Goal: Answer question/provide support: Share knowledge or assist other users

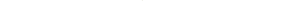
scroll to position [165, 0]
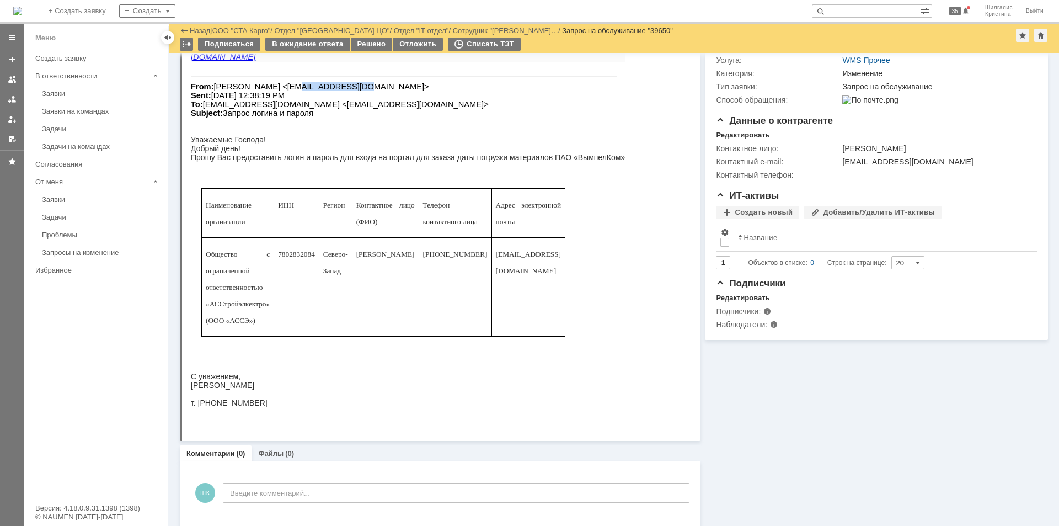
drag, startPoint x: 329, startPoint y: 87, endPoint x: 276, endPoint y: 88, distance: 53.0
click at [276, 88] on font "From: Сергей Соловьев <lapinjanin@mail.ru> Sent: Tuesday, September 16, 2025 12…" at bounding box center [340, 99] width 298 height 35
copy font "lapinjanin@mail"
click at [295, 258] on span "7802832084" at bounding box center [296, 254] width 37 height 8
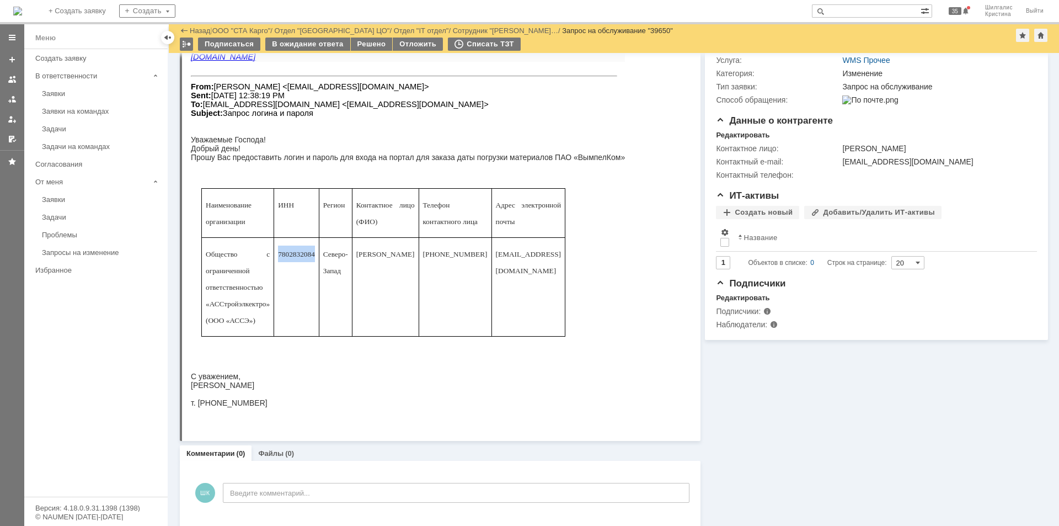
copy span "7802832084"
drag, startPoint x: 336, startPoint y: 87, endPoint x: 276, endPoint y: 88, distance: 60.7
click at [276, 88] on font "From: Сергей Соловьев <lapinjanin@mail.ru> Sent: Tuesday, September 16, 2025 12…" at bounding box center [340, 99] width 298 height 35
copy font "[EMAIL_ADDRESS][DOMAIN_NAME]"
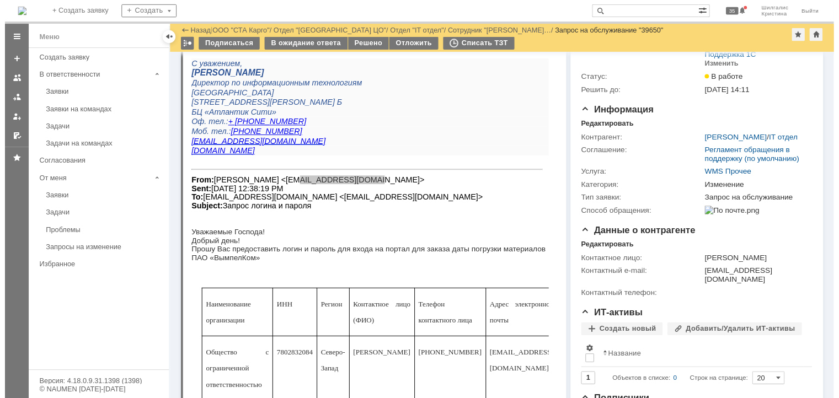
scroll to position [0, 0]
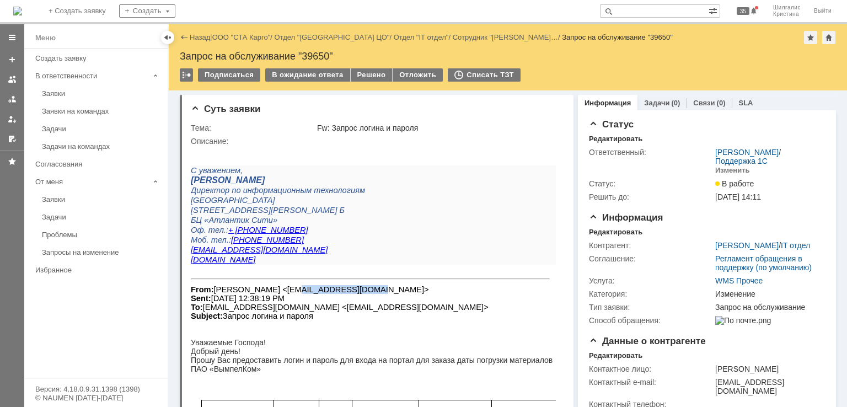
click at [245, 40] on link "ООО "СТА Карго"" at bounding box center [241, 37] width 58 height 8
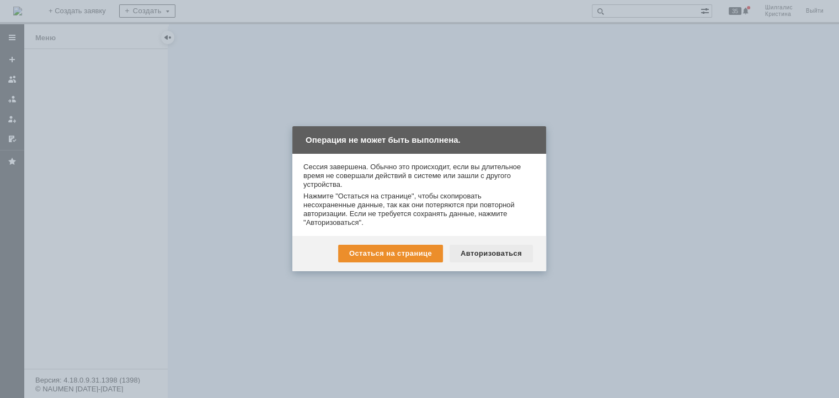
click at [494, 256] on div "Авторизоваться" at bounding box center [490, 254] width 83 height 18
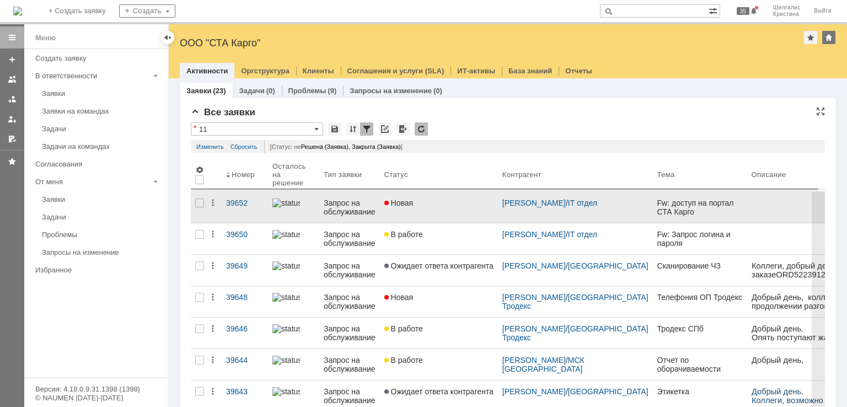
click at [429, 203] on div "Новая" at bounding box center [438, 203] width 109 height 9
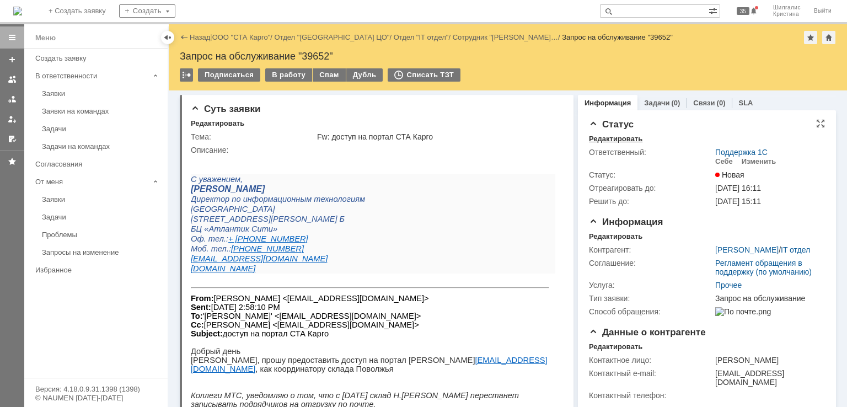
click at [604, 137] on div "Редактировать" at bounding box center [615, 139] width 53 height 9
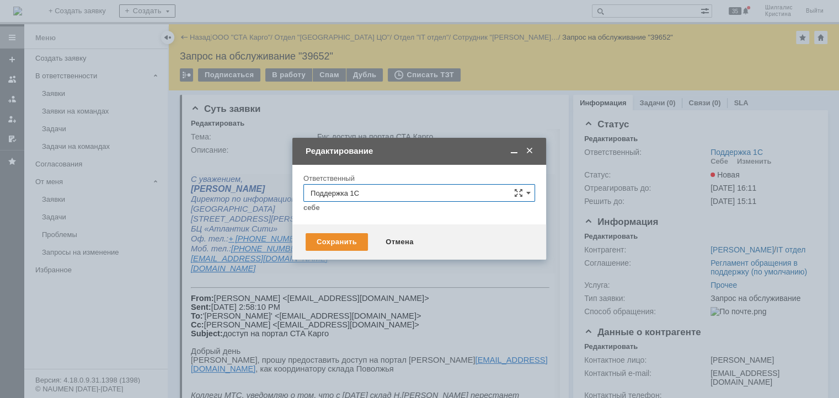
click at [426, 193] on input "Поддержка 1С" at bounding box center [419, 193] width 232 height 18
click at [403, 164] on td "Редактирование" at bounding box center [419, 151] width 254 height 27
type input "Поддержка 1С"
click at [531, 150] on span at bounding box center [529, 151] width 11 height 10
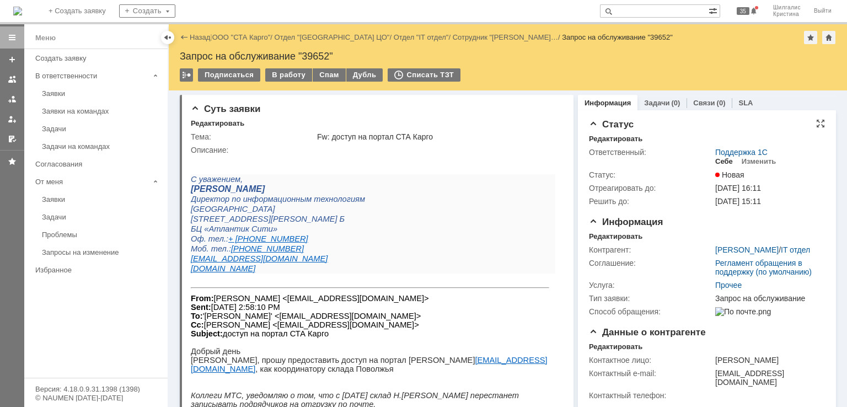
click at [715, 163] on div "Себе" at bounding box center [724, 161] width 18 height 9
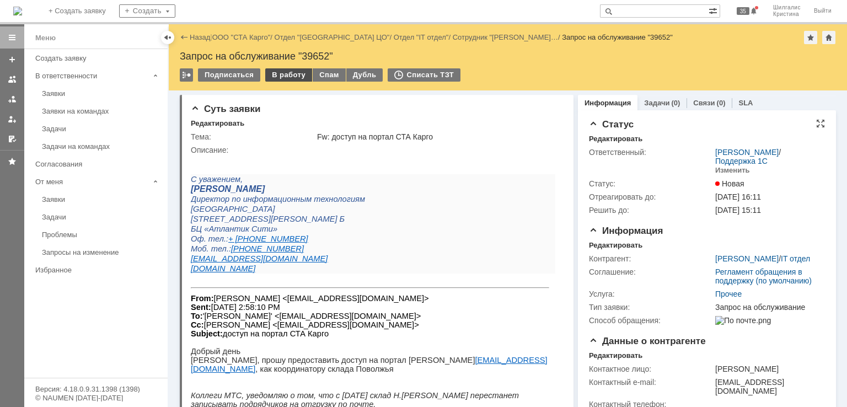
click at [281, 77] on div "В работу" at bounding box center [288, 74] width 47 height 13
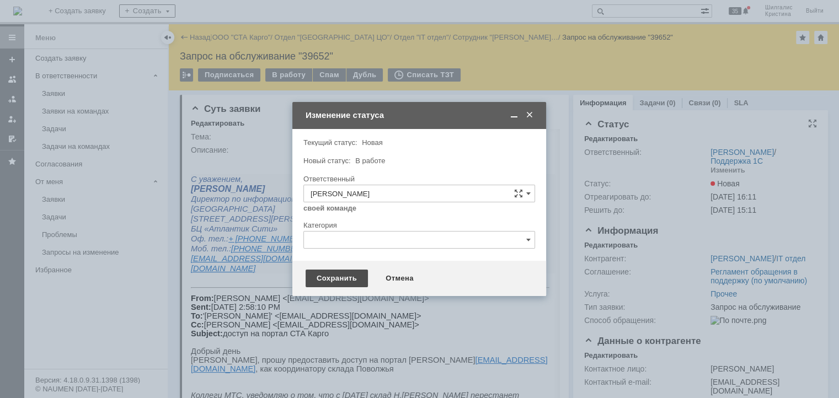
click at [341, 275] on div "Сохранить" at bounding box center [337, 279] width 62 height 18
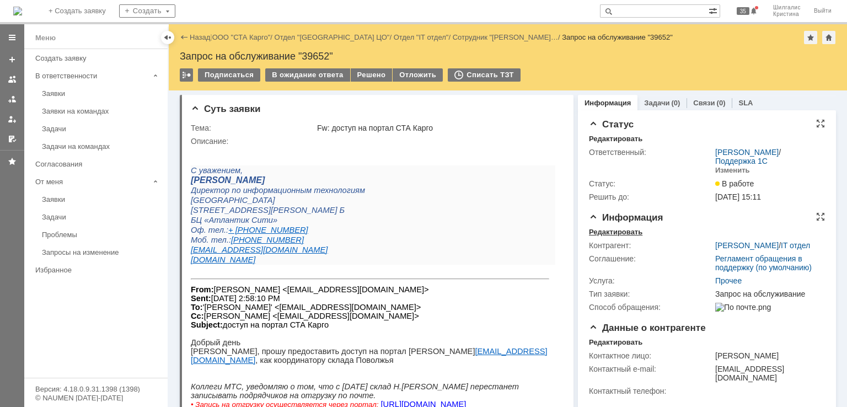
click at [620, 232] on div "Редактировать" at bounding box center [615, 232] width 53 height 9
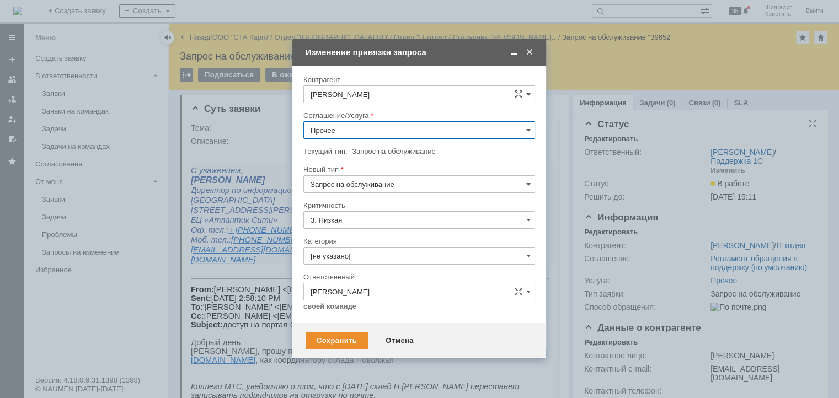
click at [341, 131] on input "Прочее" at bounding box center [419, 130] width 232 height 18
click at [363, 226] on span "WMS Прочее" at bounding box center [418, 230] width 217 height 9
type input "WMS Прочее"
click at [354, 255] on input "[не указано]" at bounding box center [419, 256] width 232 height 18
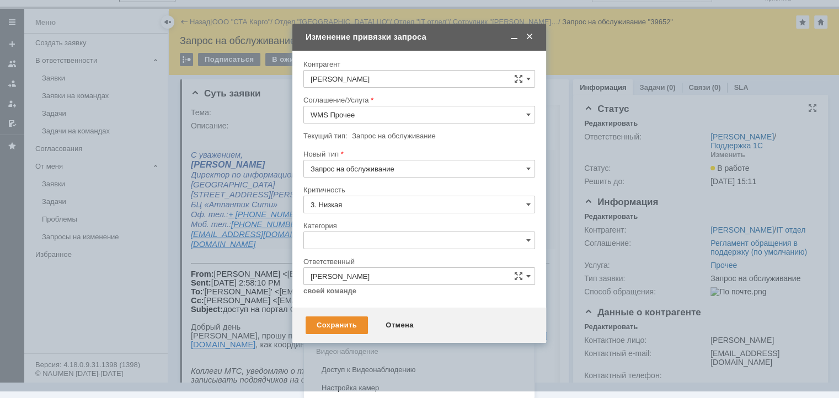
click at [349, 291] on div "Изменение" at bounding box center [419, 297] width 231 height 18
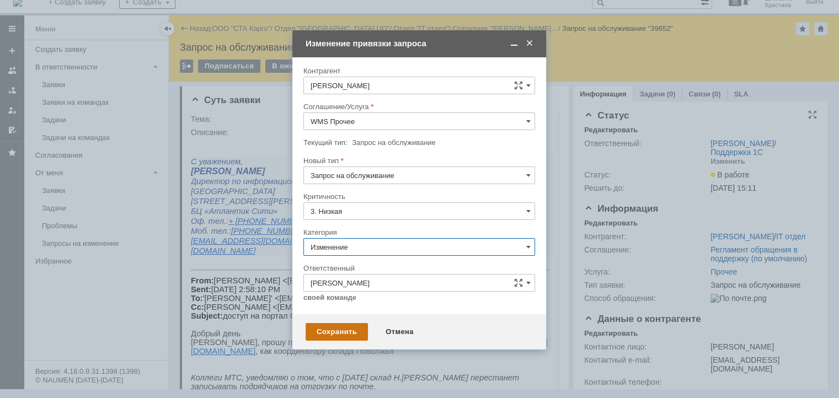
type input "Изменение"
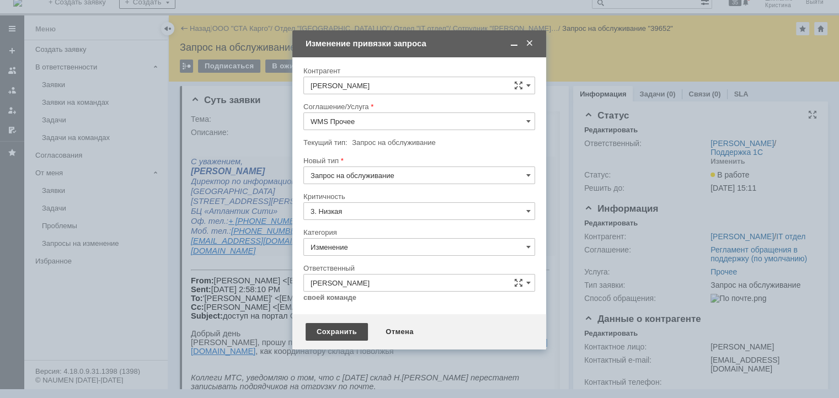
click at [334, 330] on div "Сохранить" at bounding box center [337, 332] width 62 height 18
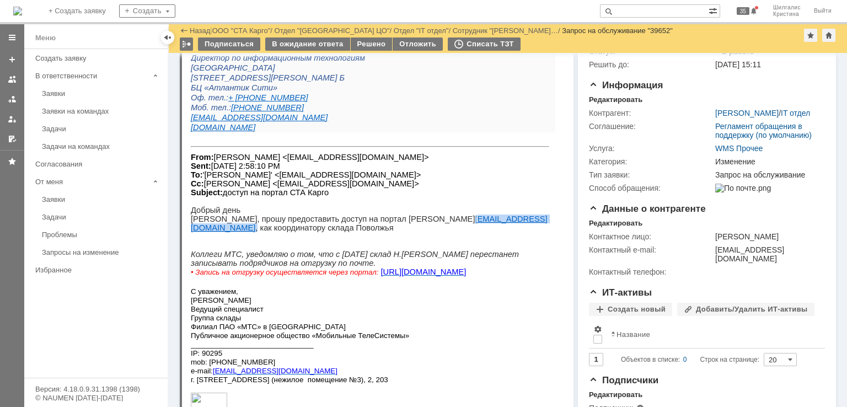
drag, startPoint x: 451, startPoint y: 229, endPoint x: 383, endPoint y: 227, distance: 67.3
click at [383, 227] on p "[PERSON_NAME], прошу предоставить доступ на портал [PERSON_NAME] [EMAIL_ADDRESS…" at bounding box center [373, 224] width 365 height 18
copy p "[EMAIL_ADDRESS][DOMAIN_NAME]"
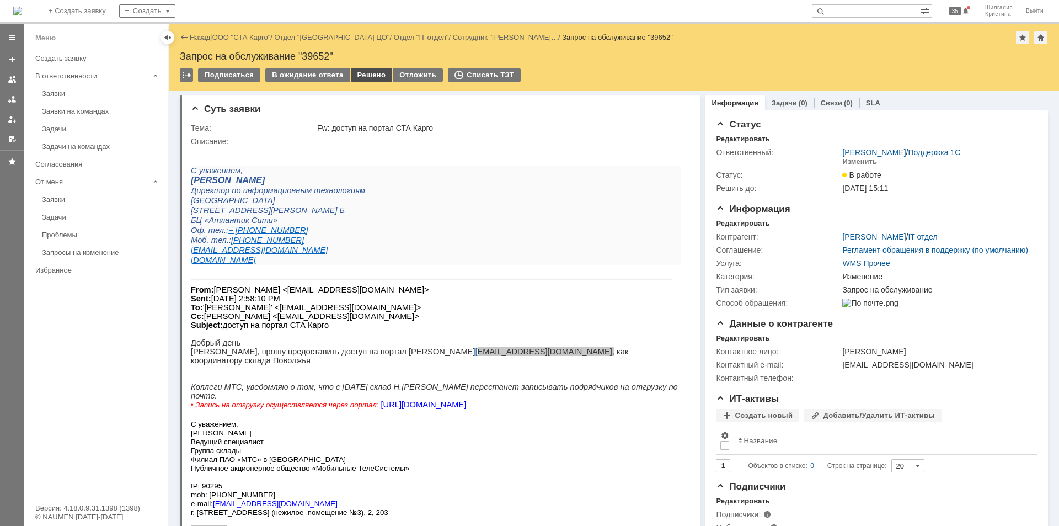
click at [363, 74] on div "Решено" at bounding box center [372, 74] width 42 height 13
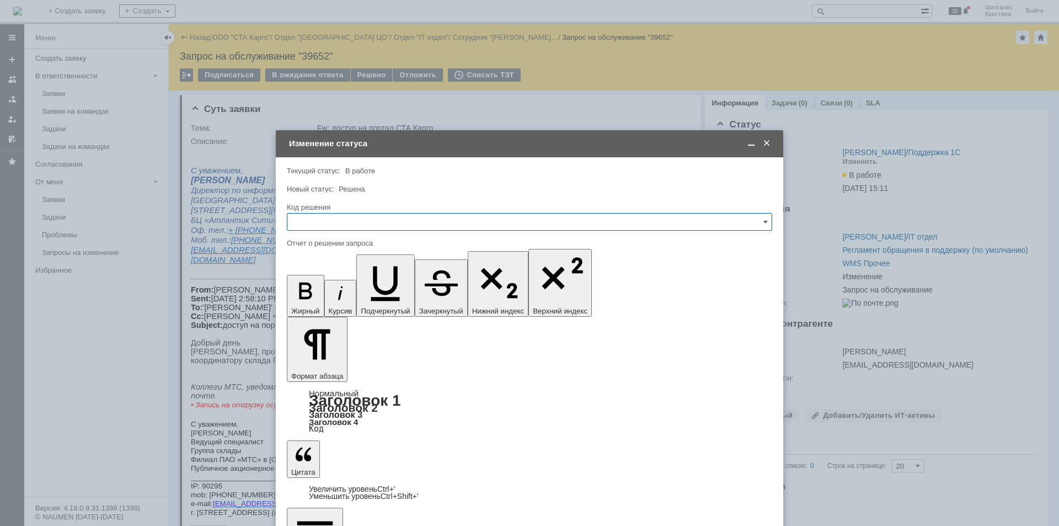
click at [354, 223] on input "text" at bounding box center [529, 222] width 485 height 18
click at [317, 362] on div "Решено" at bounding box center [529, 370] width 484 height 18
type input "Решено"
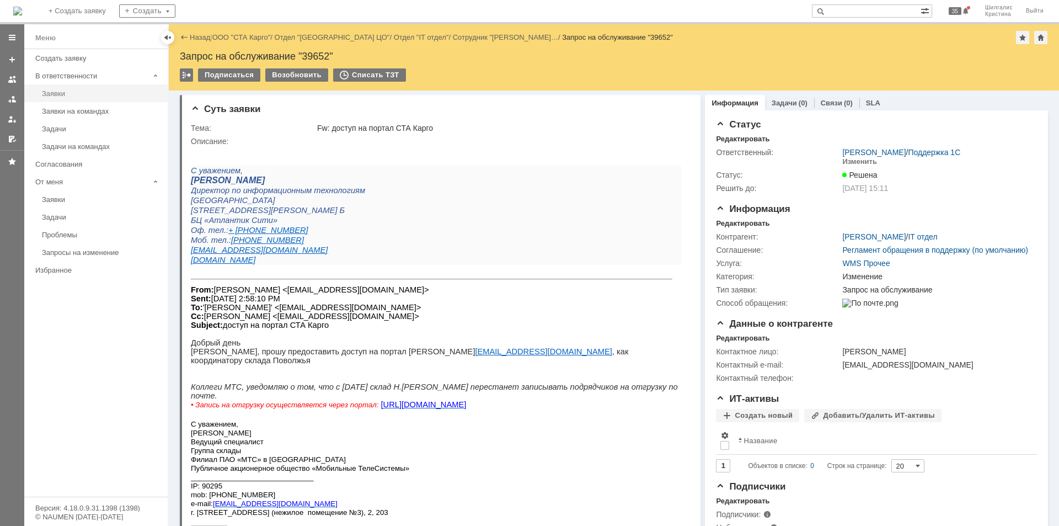
click at [72, 97] on div "Заявки" at bounding box center [101, 93] width 119 height 8
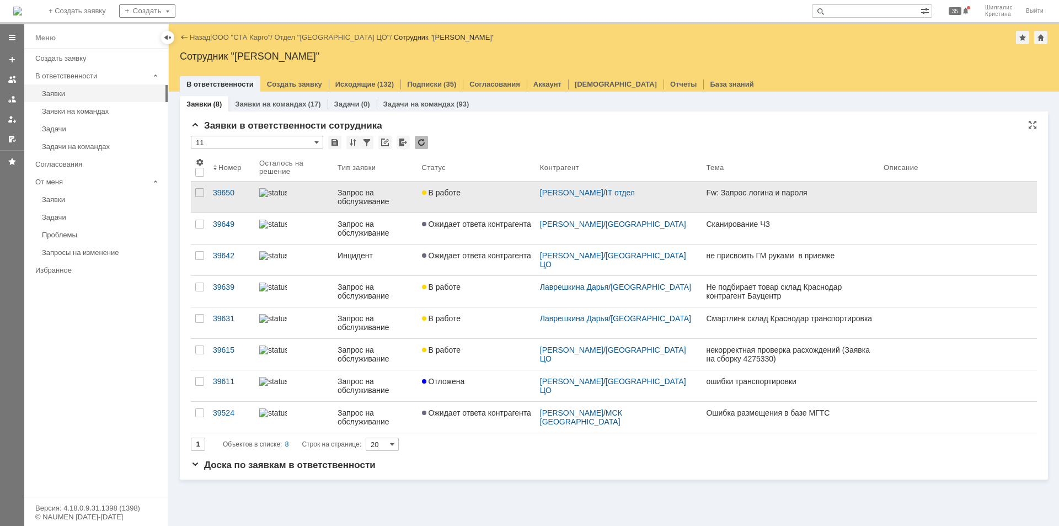
click at [480, 191] on div "В работе" at bounding box center [476, 192] width 109 height 9
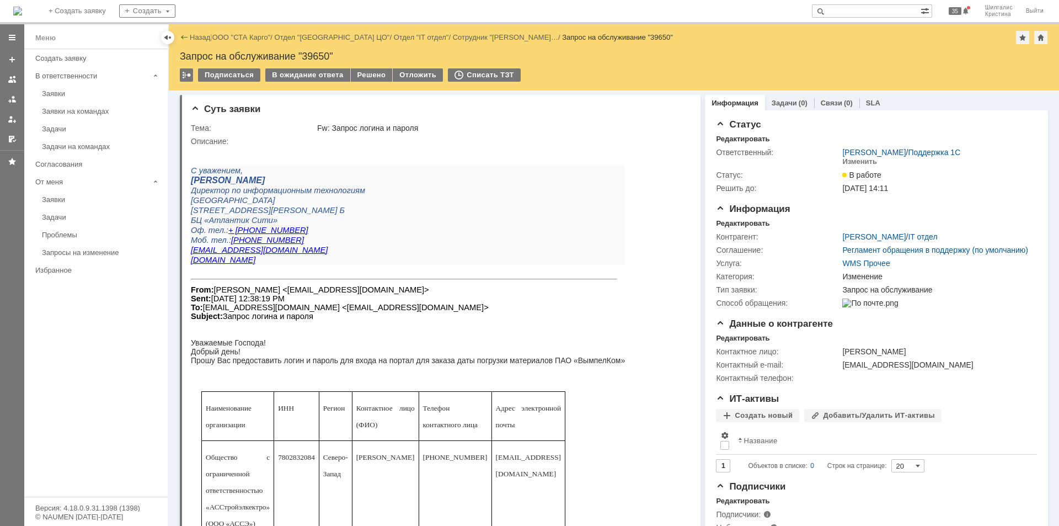
click at [65, 95] on div "Заявки" at bounding box center [101, 93] width 119 height 8
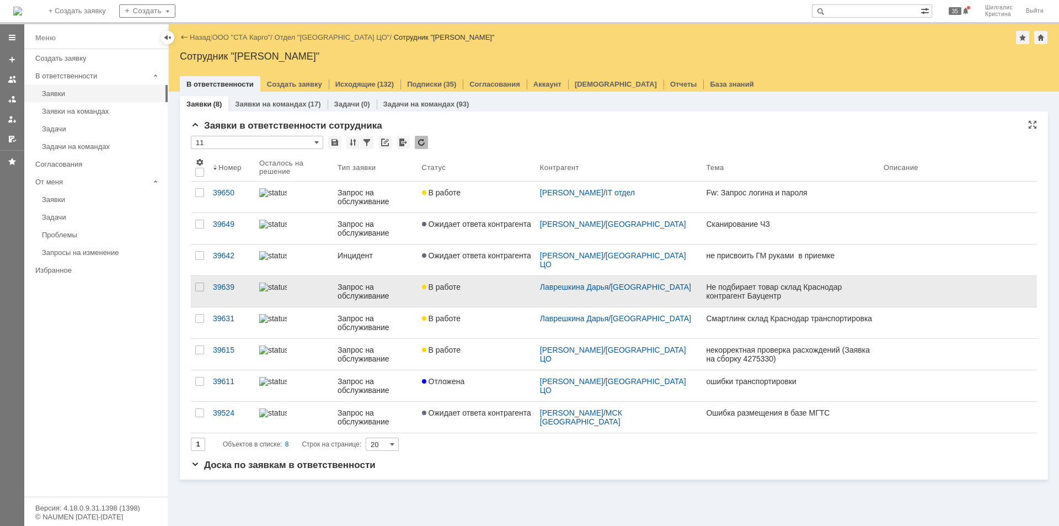
click at [467, 280] on link "В работе" at bounding box center [476, 291] width 118 height 31
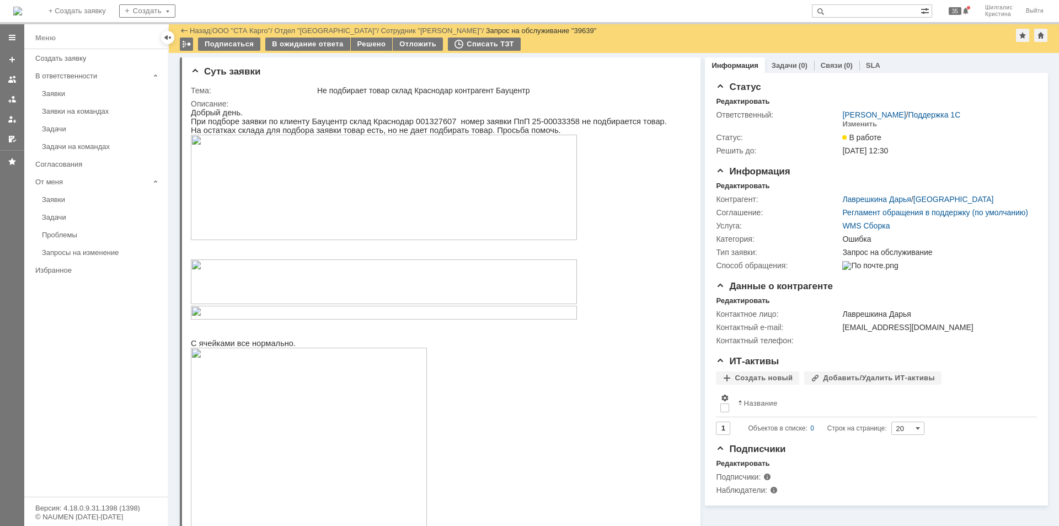
drag, startPoint x: 763, startPoint y: 295, endPoint x: 710, endPoint y: 152, distance: 152.7
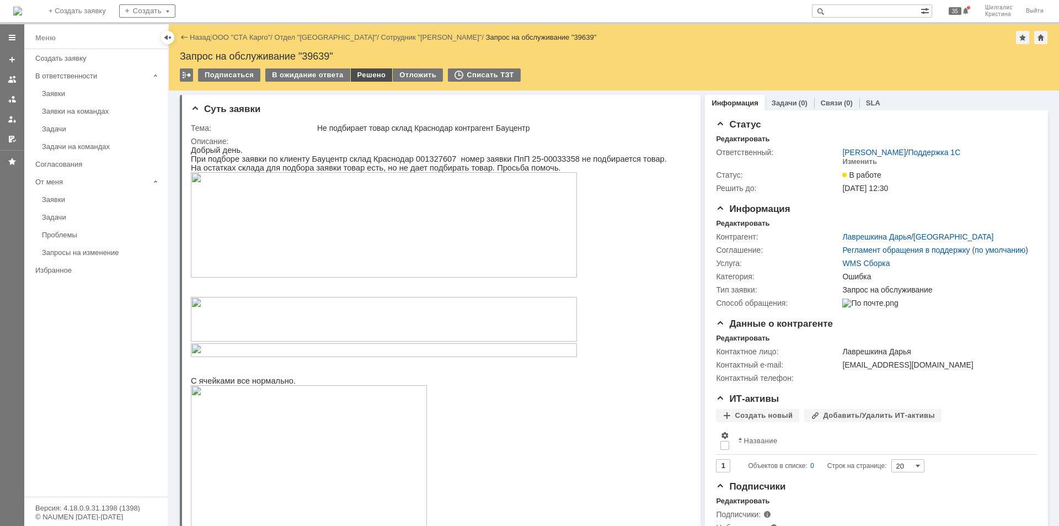
click at [365, 76] on div "Решено" at bounding box center [372, 74] width 42 height 13
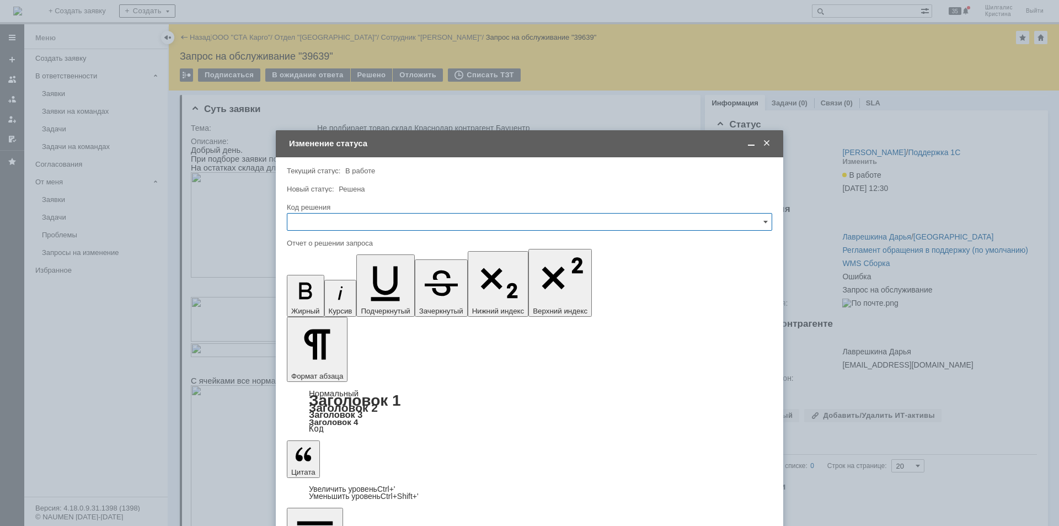
click at [348, 222] on input "text" at bounding box center [529, 222] width 485 height 18
click at [324, 363] on div "Решено" at bounding box center [529, 370] width 484 height 18
type input "Решено"
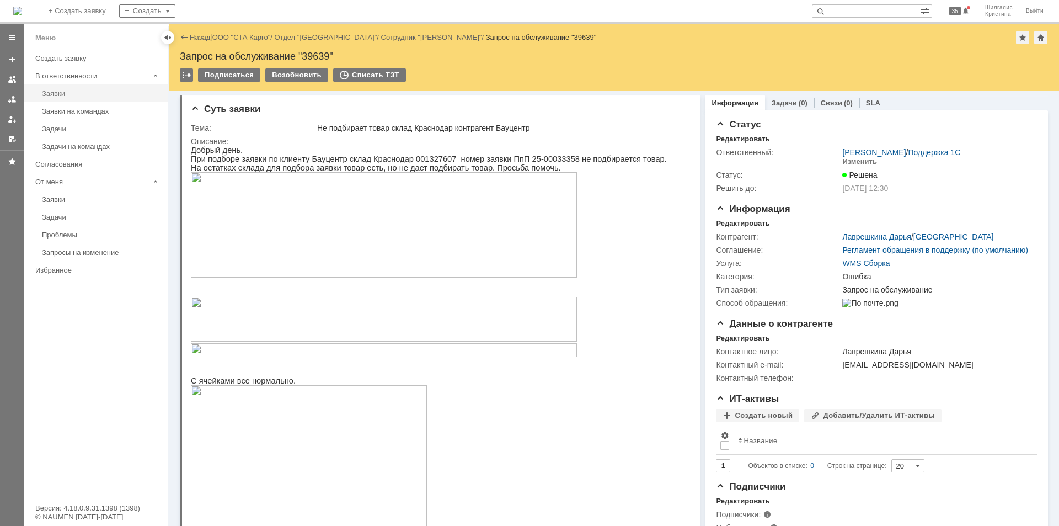
click at [66, 93] on div "Заявки" at bounding box center [101, 93] width 119 height 8
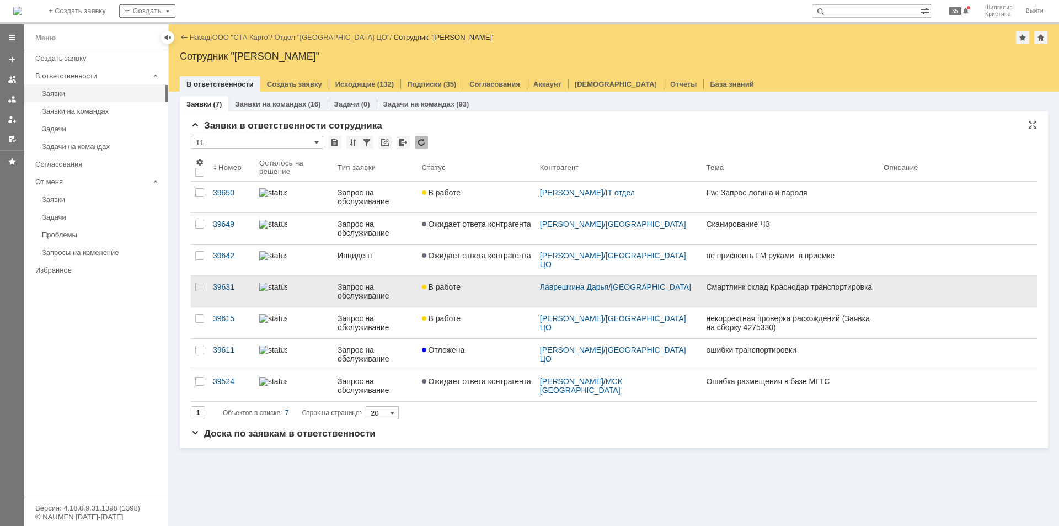
click at [474, 290] on div "В работе" at bounding box center [476, 286] width 109 height 9
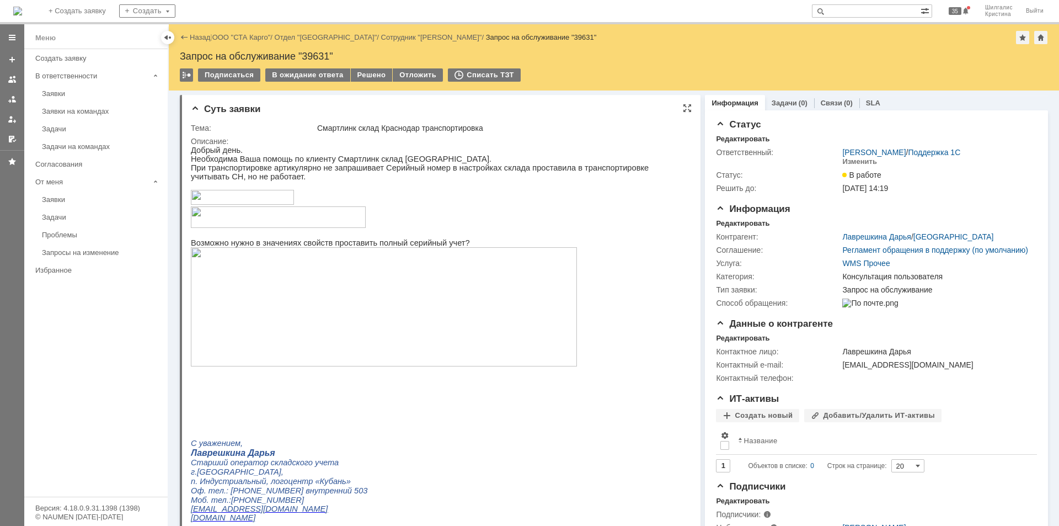
drag, startPoint x: 756, startPoint y: 377, endPoint x: 686, endPoint y: 254, distance: 141.5
click at [67, 97] on div "Заявки" at bounding box center [101, 93] width 119 height 8
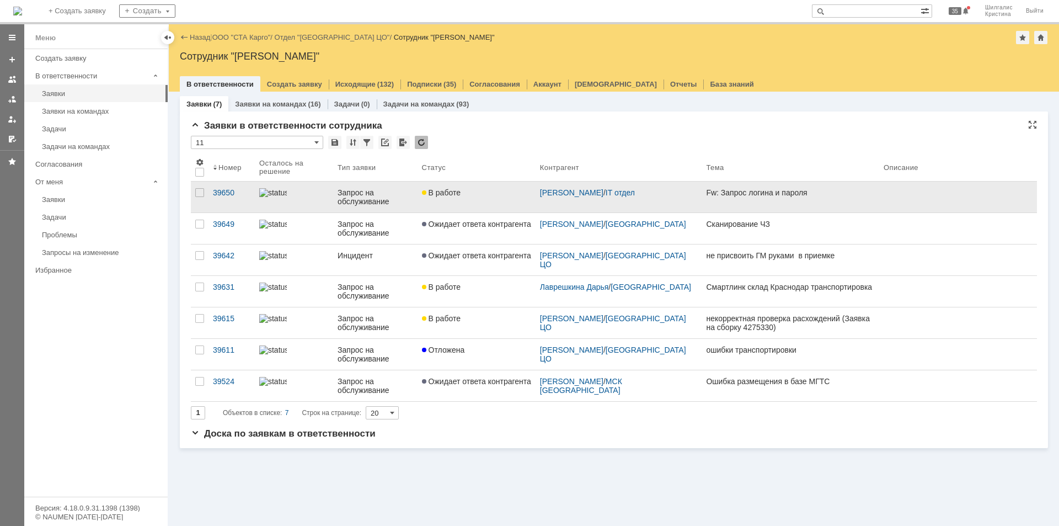
click at [481, 196] on div "В работе" at bounding box center [476, 192] width 109 height 9
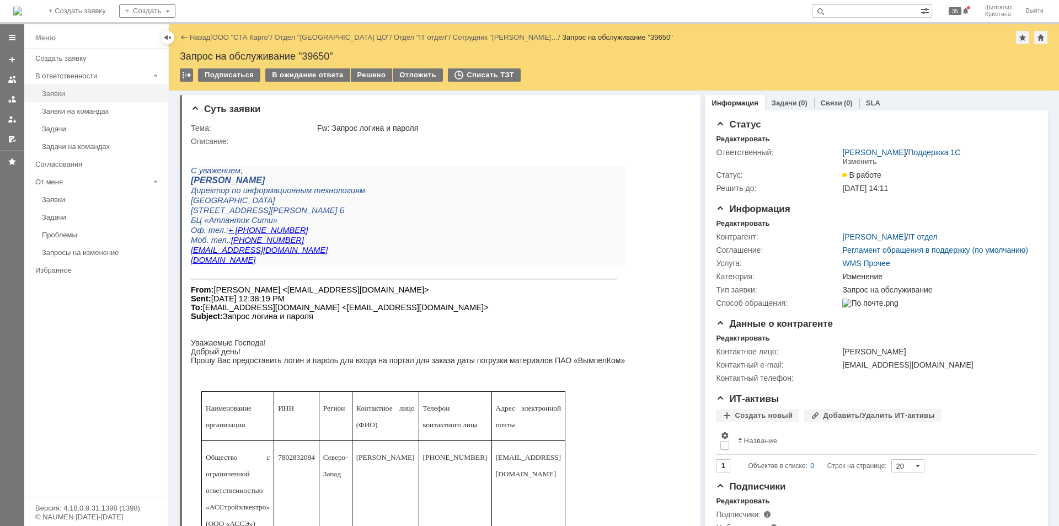
click at [79, 94] on div "Заявки" at bounding box center [101, 93] width 119 height 8
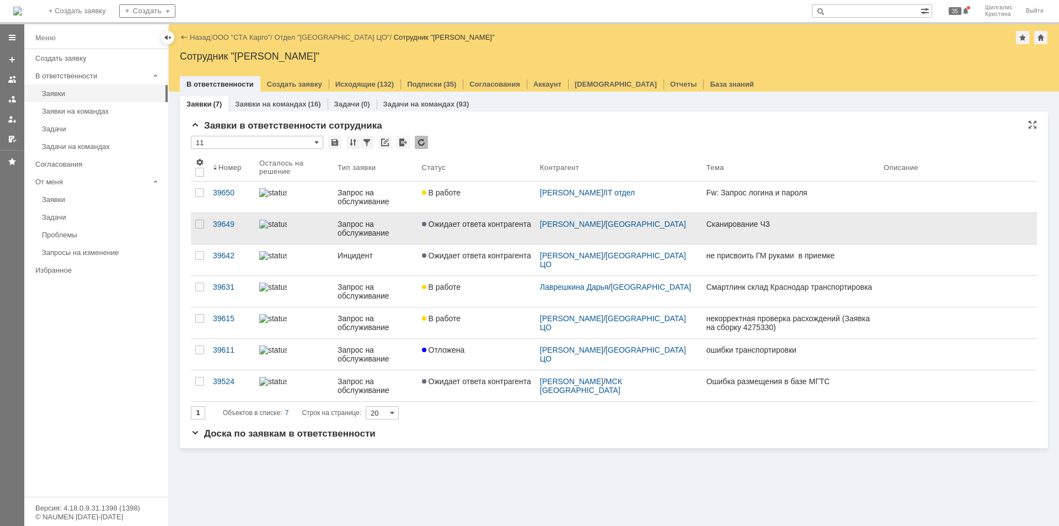
click at [478, 238] on link "Ожидает ответа контрагента" at bounding box center [476, 228] width 118 height 31
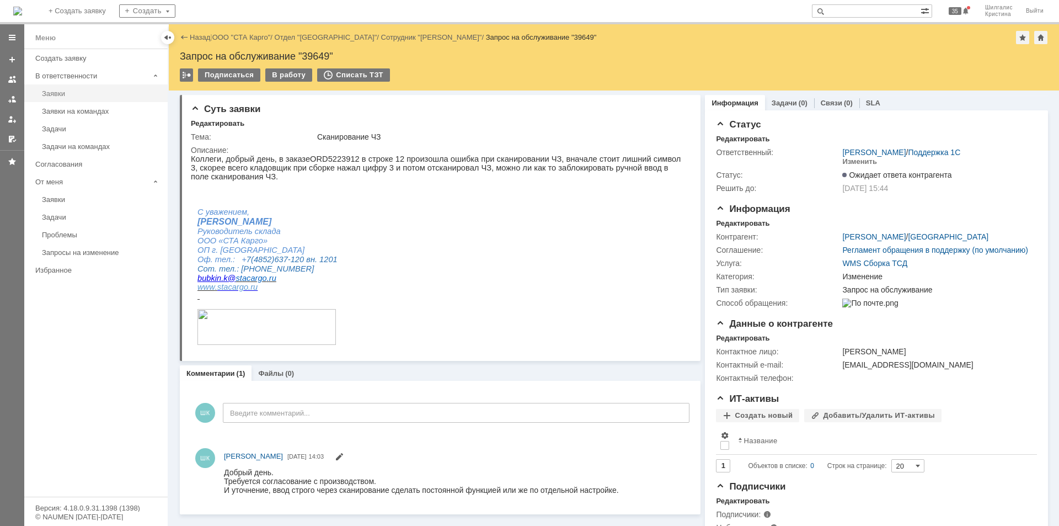
click at [58, 93] on div "Заявки" at bounding box center [101, 93] width 119 height 8
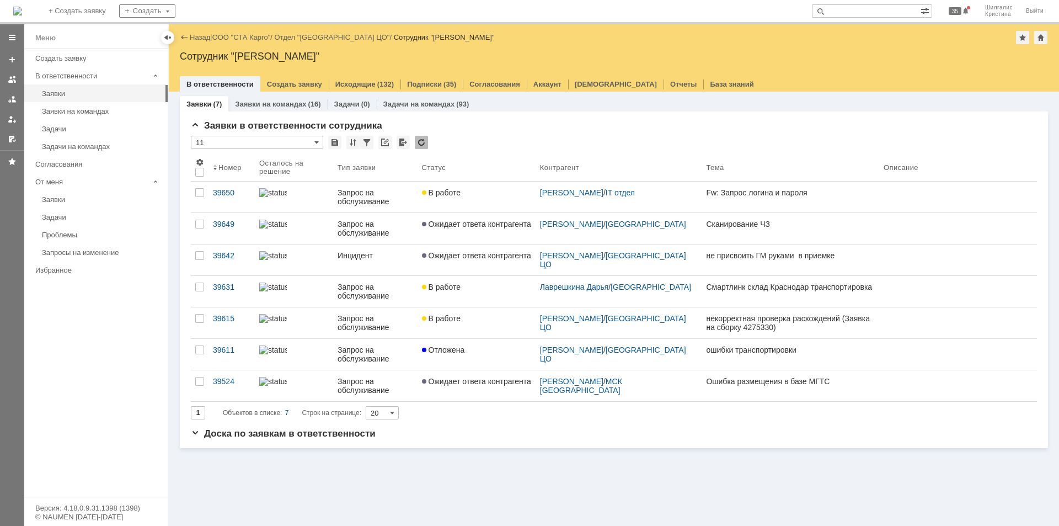
click at [472, 195] on div "В работе" at bounding box center [476, 192] width 109 height 9
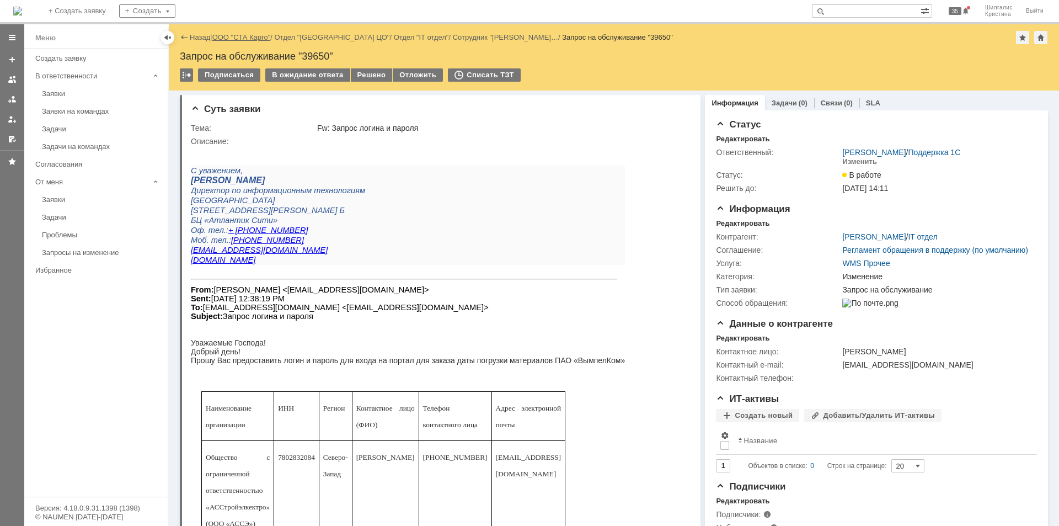
click at [242, 38] on link "ООО "СТА Карго"" at bounding box center [241, 37] width 58 height 8
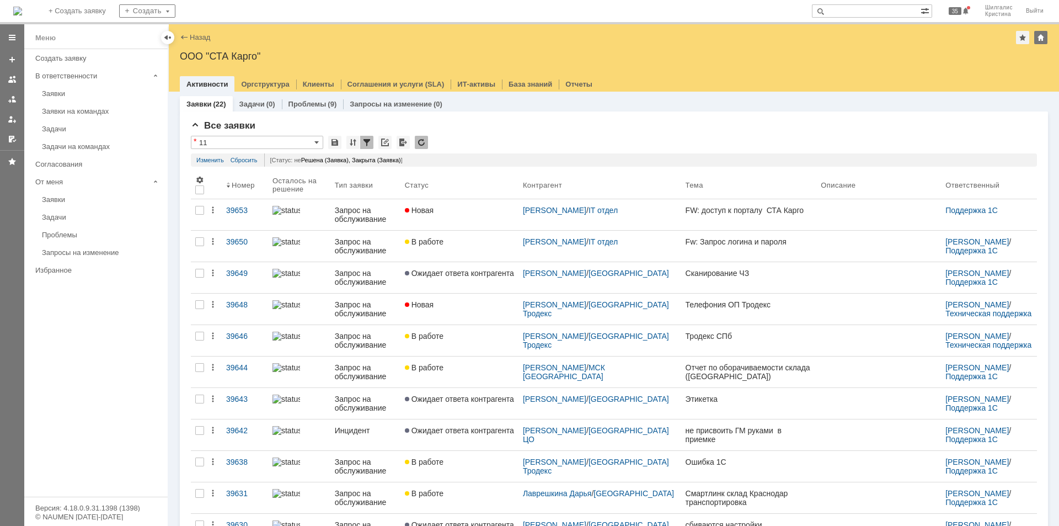
click at [498, 221] on link "Новая" at bounding box center [459, 214] width 118 height 31
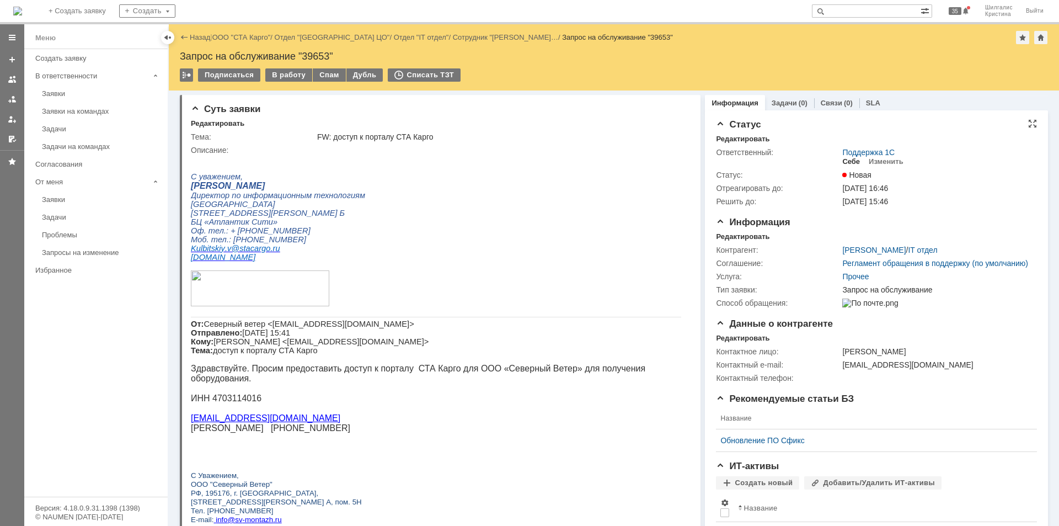
click at [842, 158] on div "Себе" at bounding box center [851, 161] width 18 height 9
click at [284, 77] on div "В работу" at bounding box center [288, 74] width 47 height 13
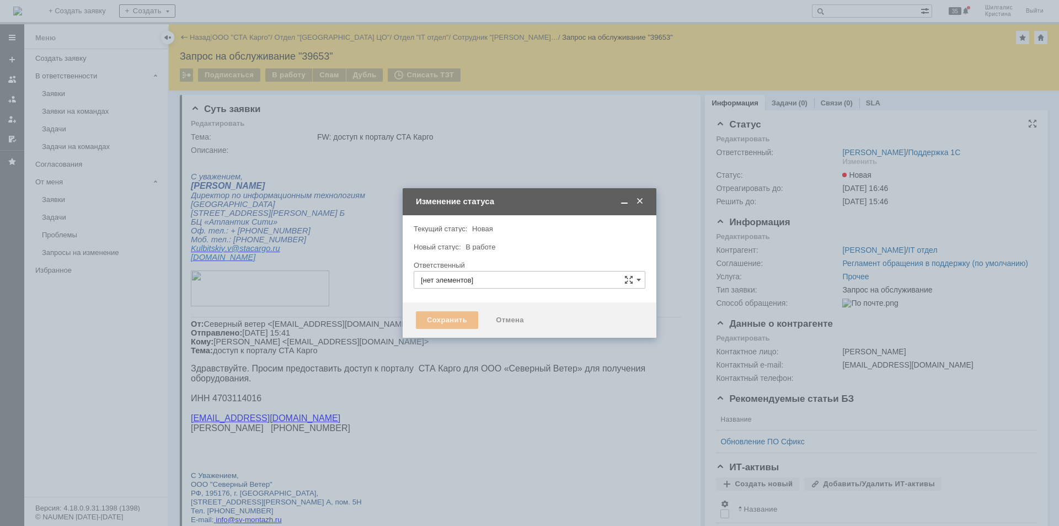
type input "[PERSON_NAME]"
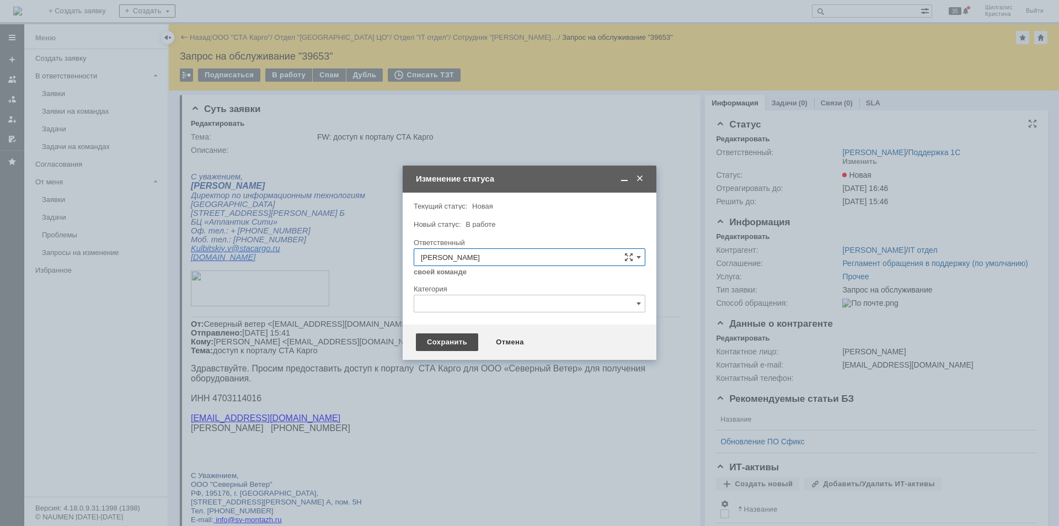
click at [445, 338] on div "Сохранить" at bounding box center [447, 342] width 62 height 18
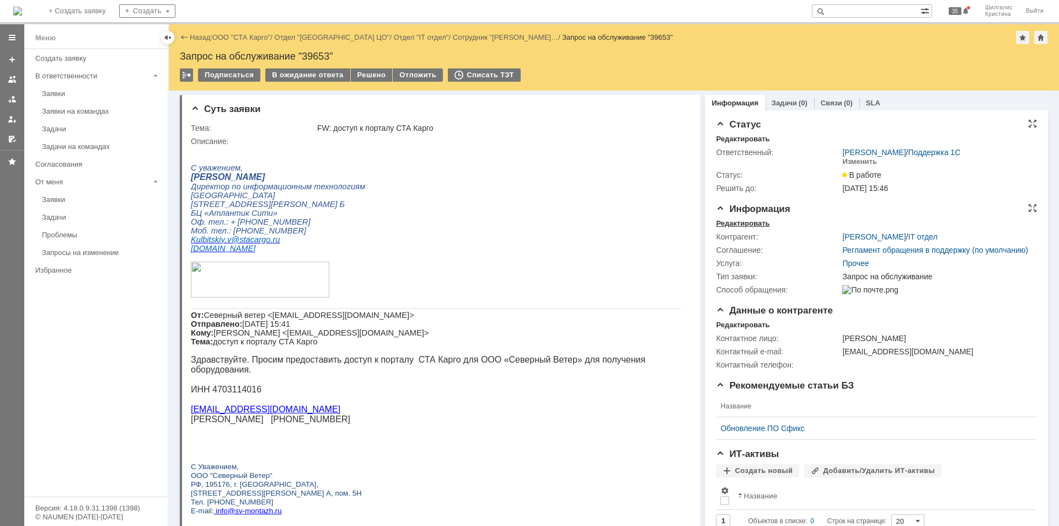
click at [742, 222] on div "Редактировать" at bounding box center [742, 223] width 53 height 9
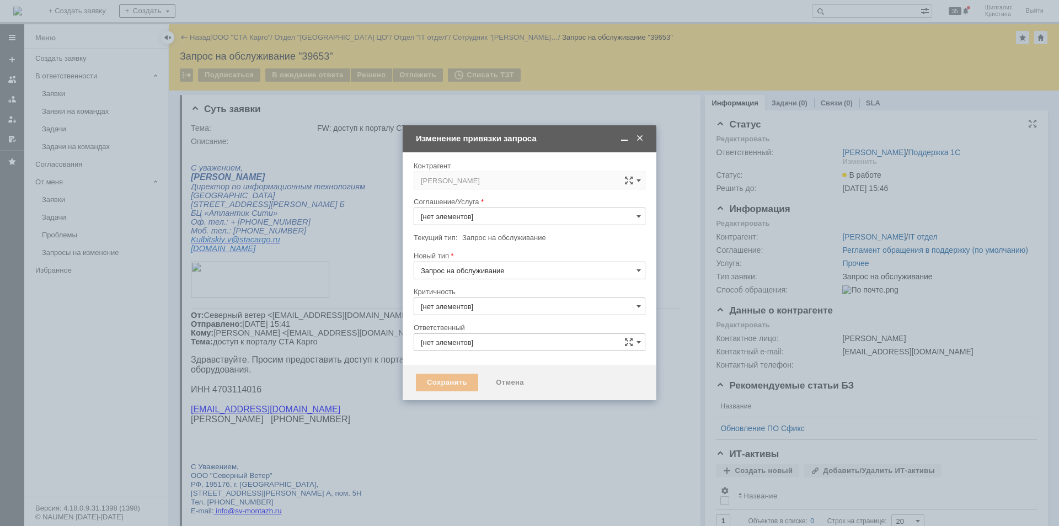
type input "3. Низкая"
type input "Прочее"
type input "[не указано]"
type input "[PERSON_NAME]"
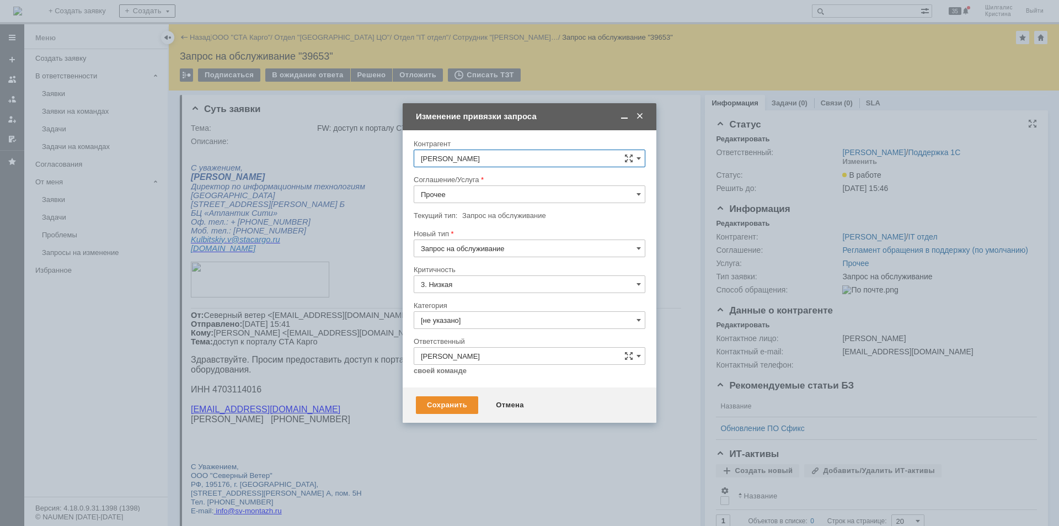
click at [459, 192] on input "Прочее" at bounding box center [530, 194] width 232 height 18
click at [483, 289] on span "WMS Прочее" at bounding box center [529, 291] width 217 height 9
type input "WMS Прочее"
click at [490, 312] on input "[не указано]" at bounding box center [530, 320] width 232 height 18
click at [471, 377] on span "Изменение" at bounding box center [529, 376] width 217 height 9
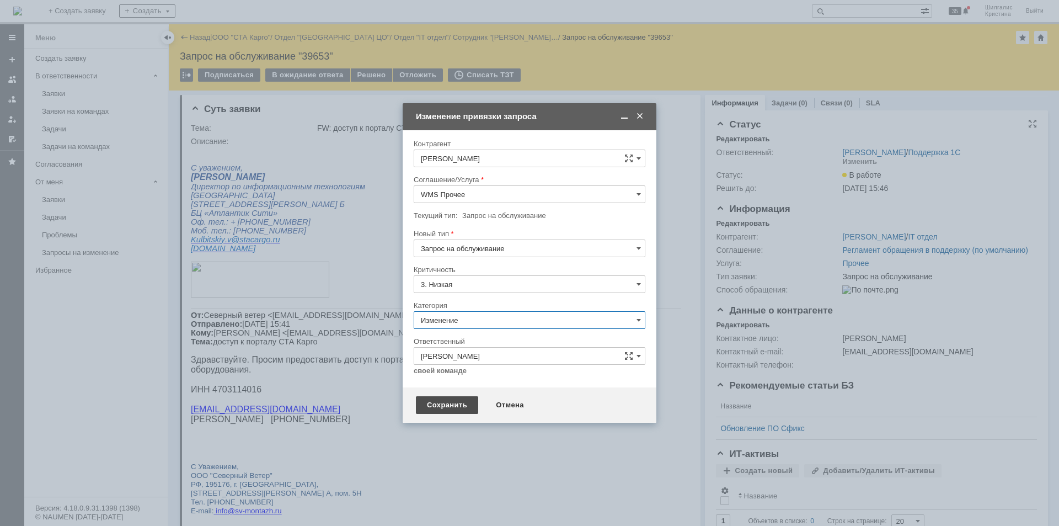
type input "Изменение"
click at [456, 399] on div "Сохранить" at bounding box center [447, 405] width 62 height 18
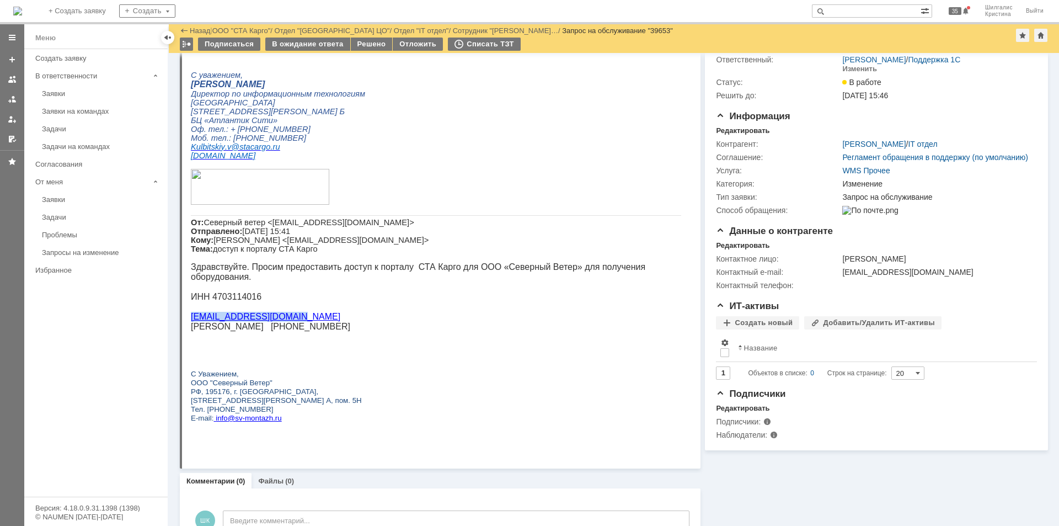
drag, startPoint x: 287, startPoint y: 330, endPoint x: 192, endPoint y: 333, distance: 95.4
click at [192, 322] on p "[EMAIL_ADDRESS][DOMAIN_NAME]" at bounding box center [436, 317] width 490 height 10
copy link "[EMAIL_ADDRESS][DOMAIN_NAME]"
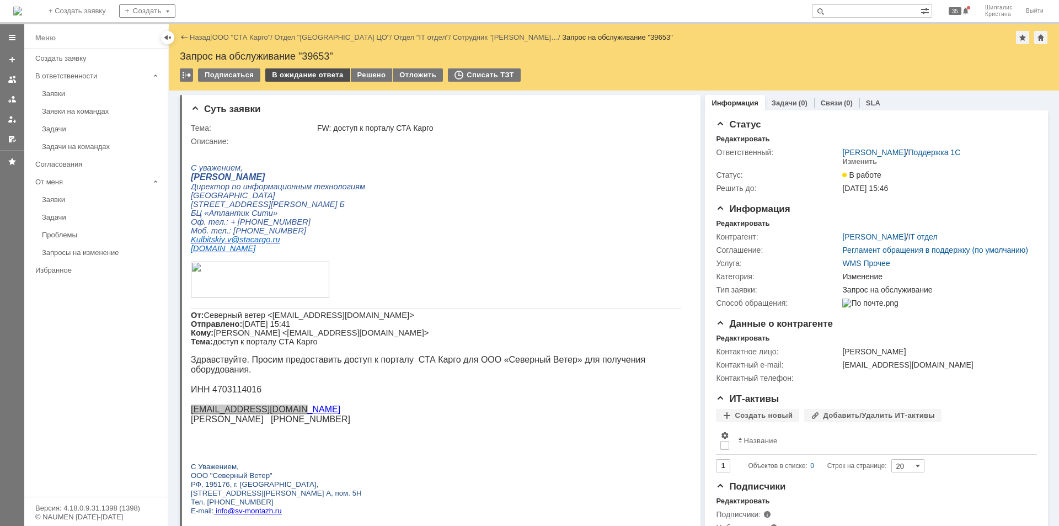
click at [277, 73] on div "В ожидание ответа" at bounding box center [307, 74] width 84 height 13
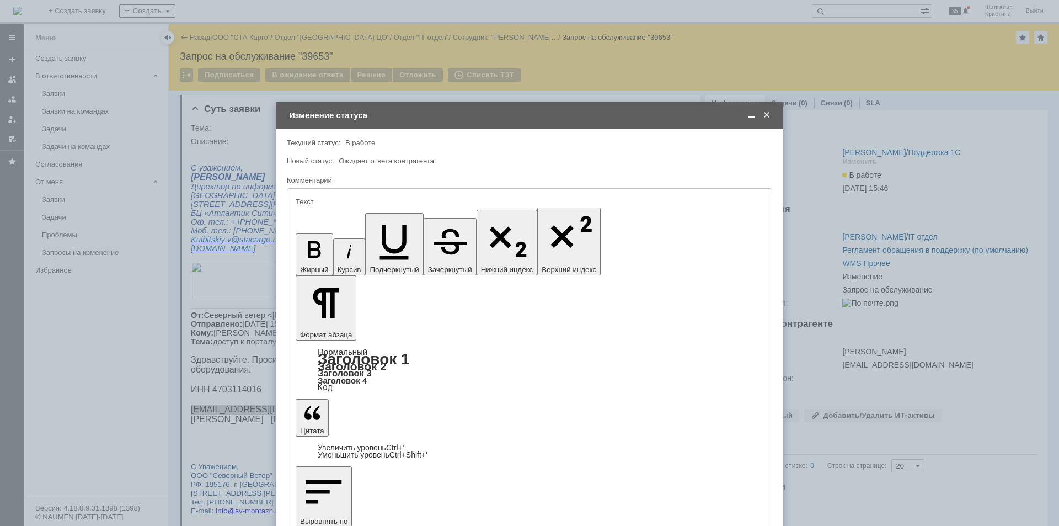
type input "[не указано]"
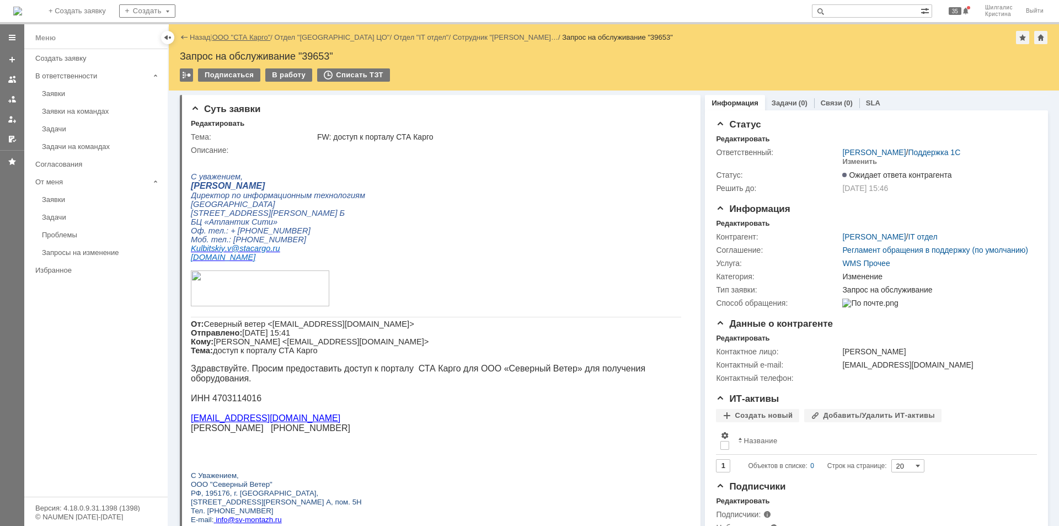
click at [232, 37] on link "ООО "СТА Карго"" at bounding box center [241, 37] width 58 height 8
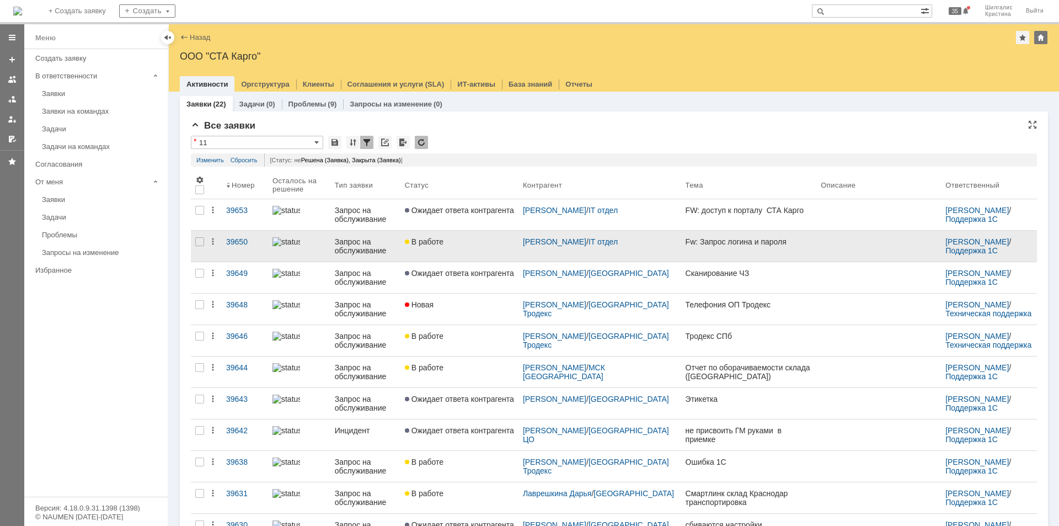
click at [478, 254] on link "В работе" at bounding box center [459, 246] width 118 height 31
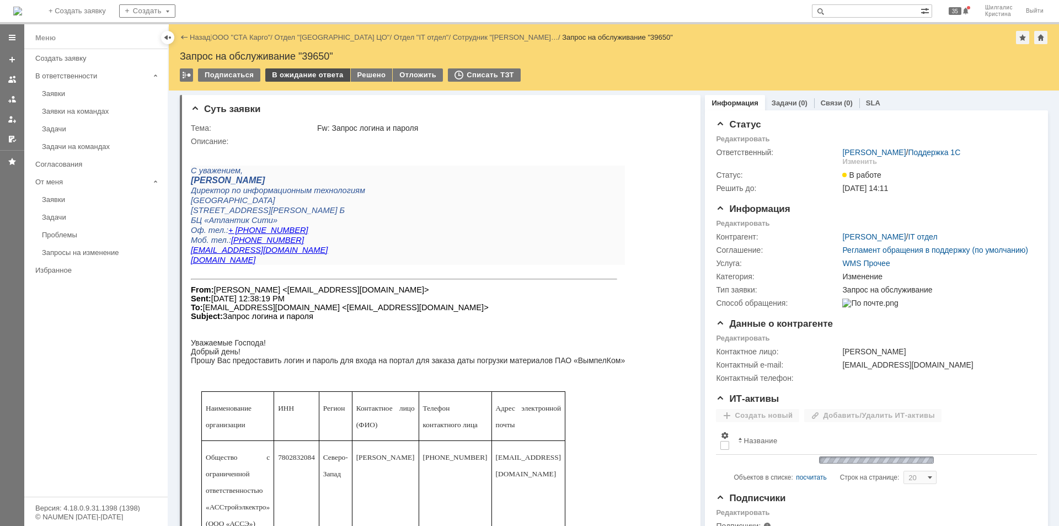
click at [293, 77] on div "В ожидание ответа" at bounding box center [307, 74] width 84 height 13
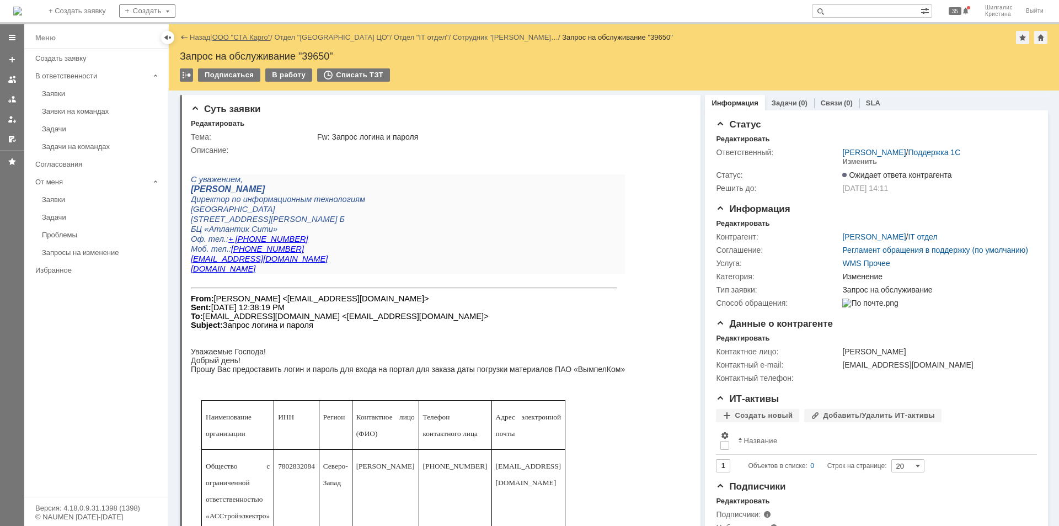
click at [251, 40] on link "ООО "СТА Карго"" at bounding box center [241, 37] width 58 height 8
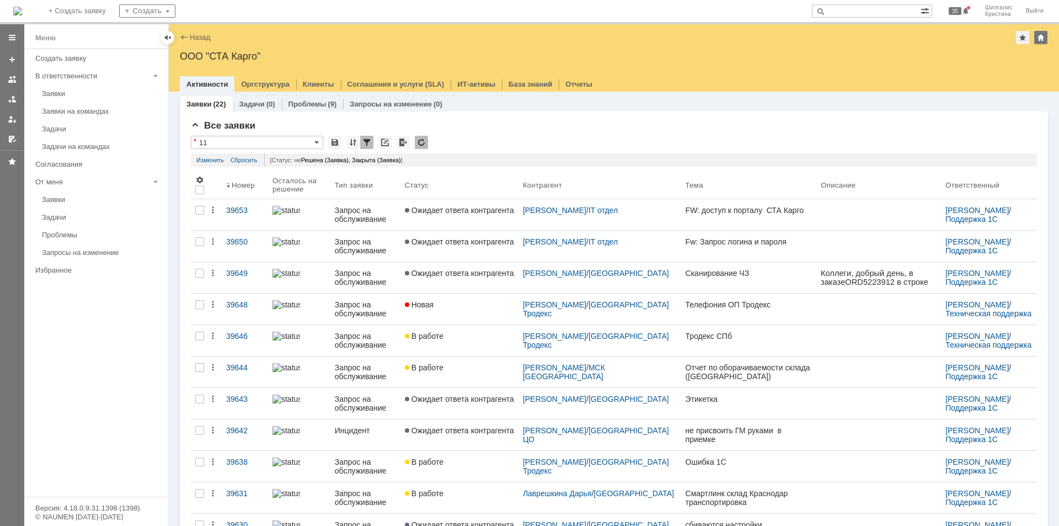
click at [50, 89] on link "Заявки" at bounding box center [102, 93] width 128 height 17
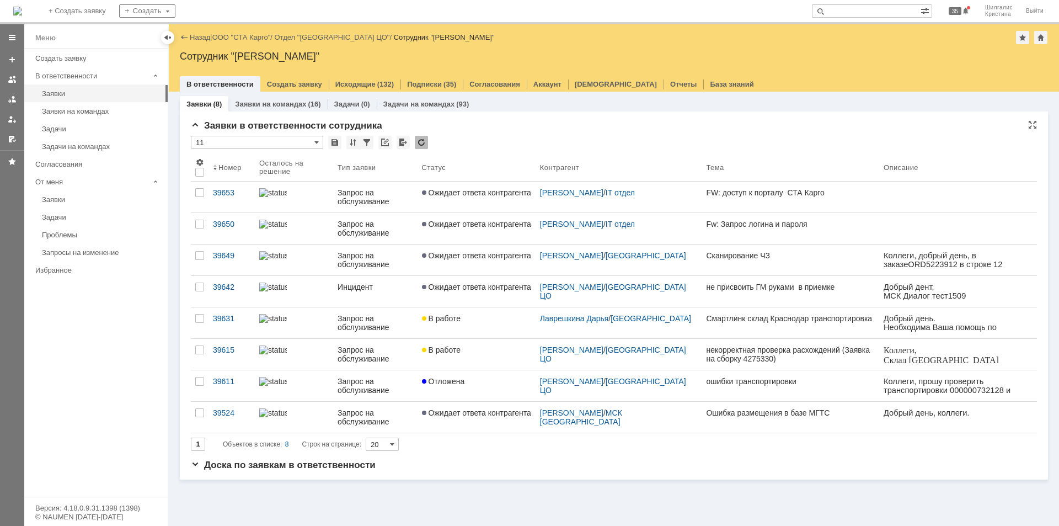
click at [479, 141] on div "* 11" at bounding box center [614, 143] width 846 height 14
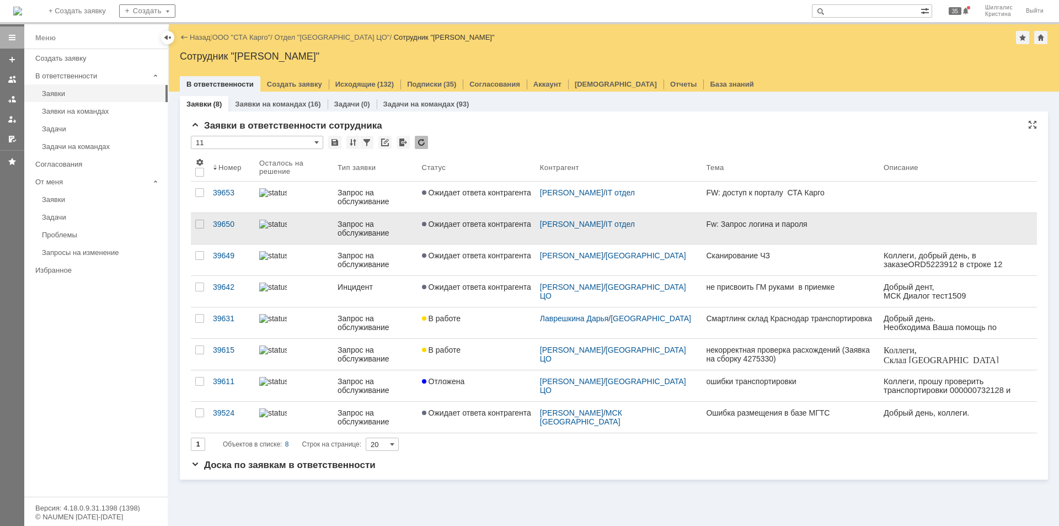
click at [486, 225] on span "Ожидает ответа контрагента" at bounding box center [476, 223] width 109 height 9
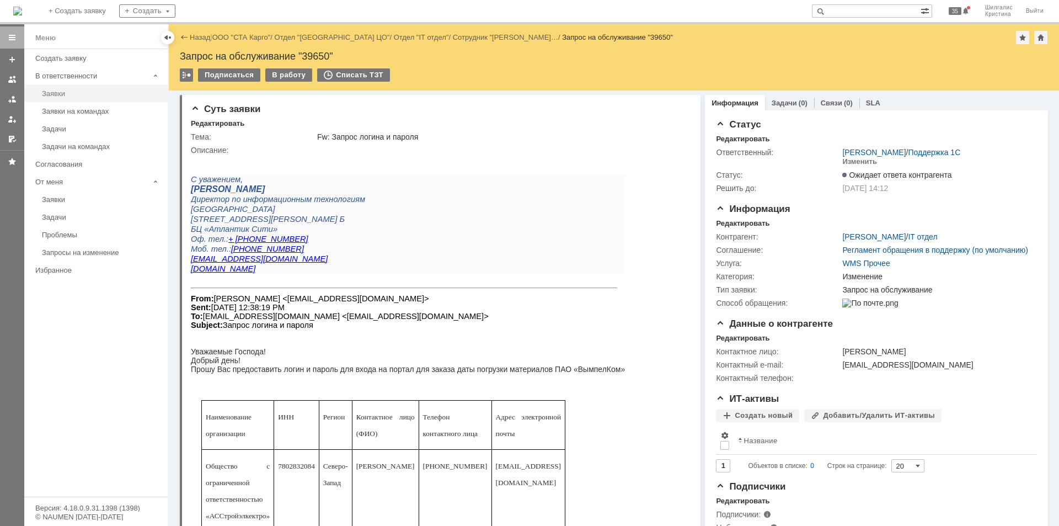
click at [65, 96] on div "Заявки" at bounding box center [101, 93] width 119 height 8
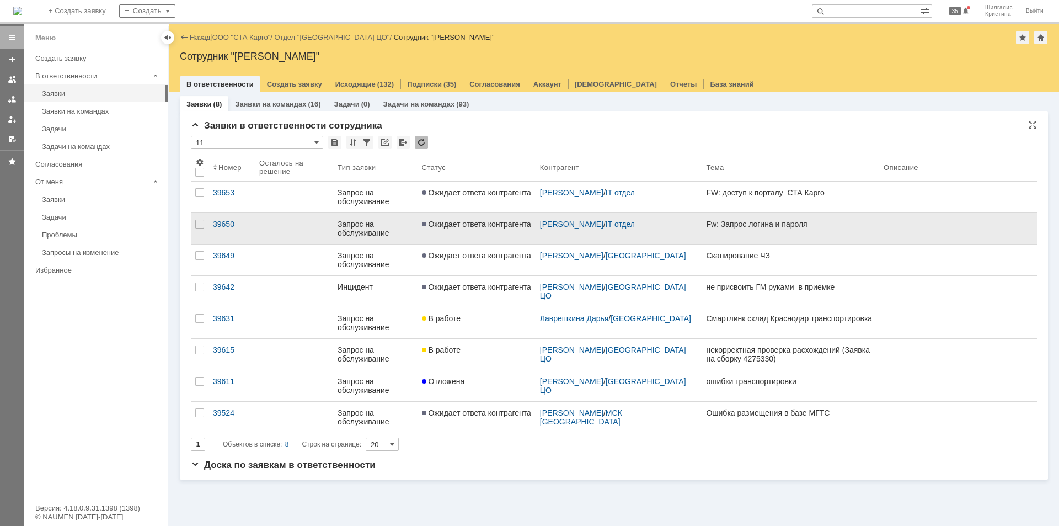
click at [457, 222] on span "Ожидает ответа контрагента" at bounding box center [476, 223] width 109 height 9
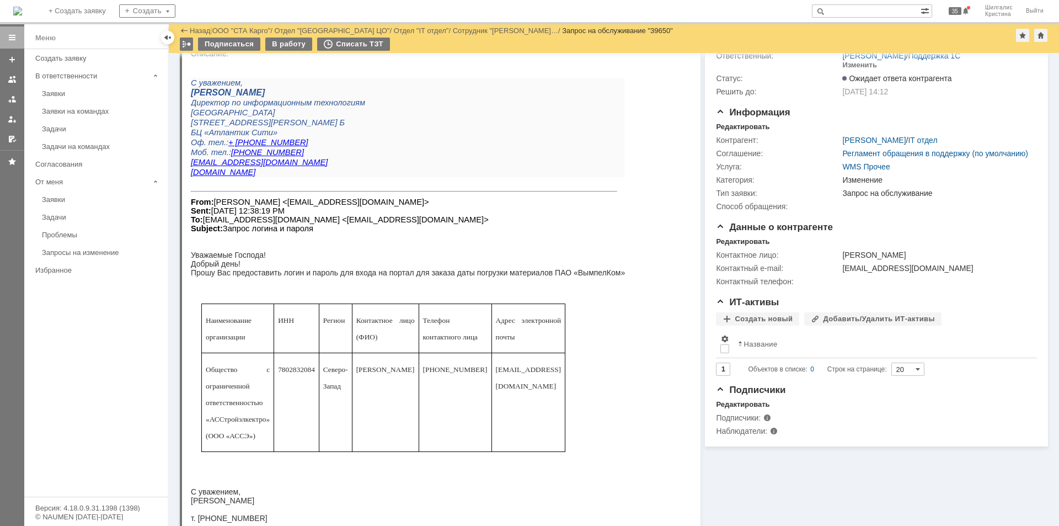
scroll to position [55, 0]
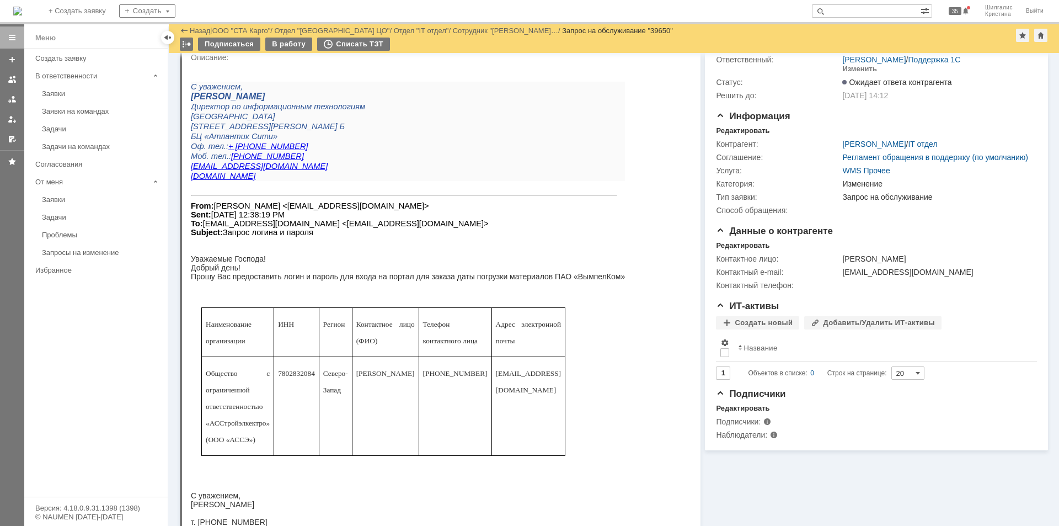
click at [867, 7] on input "text" at bounding box center [866, 10] width 109 height 13
paste input "AGordeev@spb"
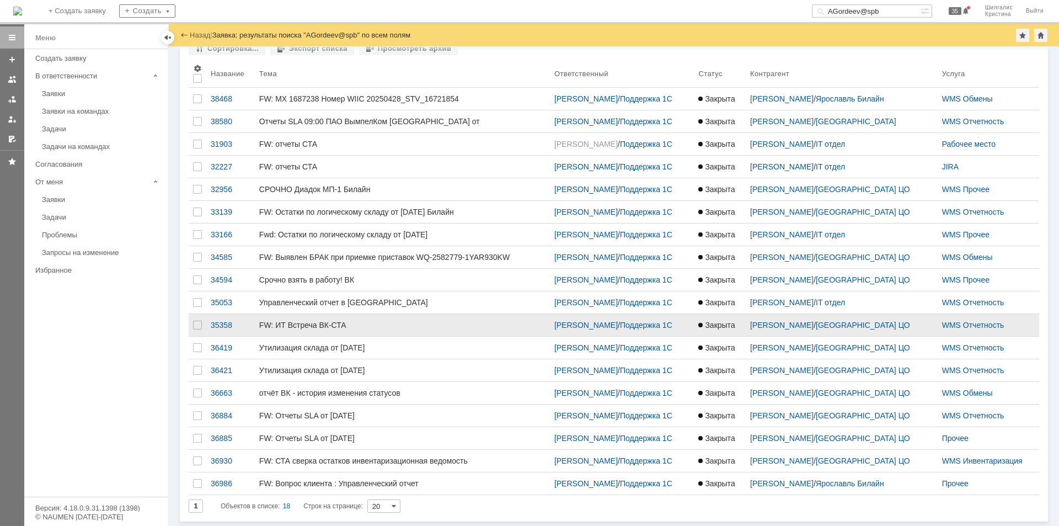
scroll to position [106, 0]
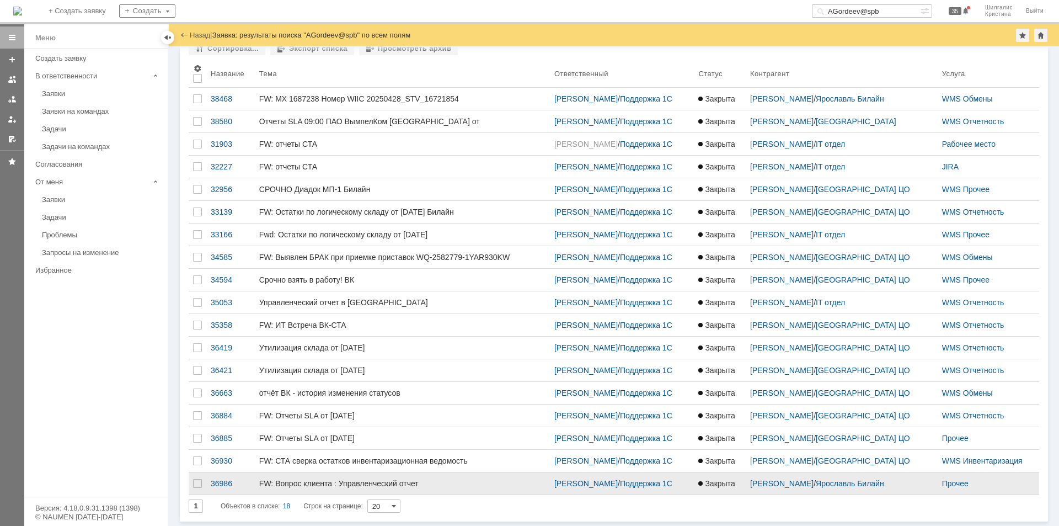
click at [357, 481] on link "FW: Вопрос клиента : Управленческий отчет" at bounding box center [402, 483] width 295 height 22
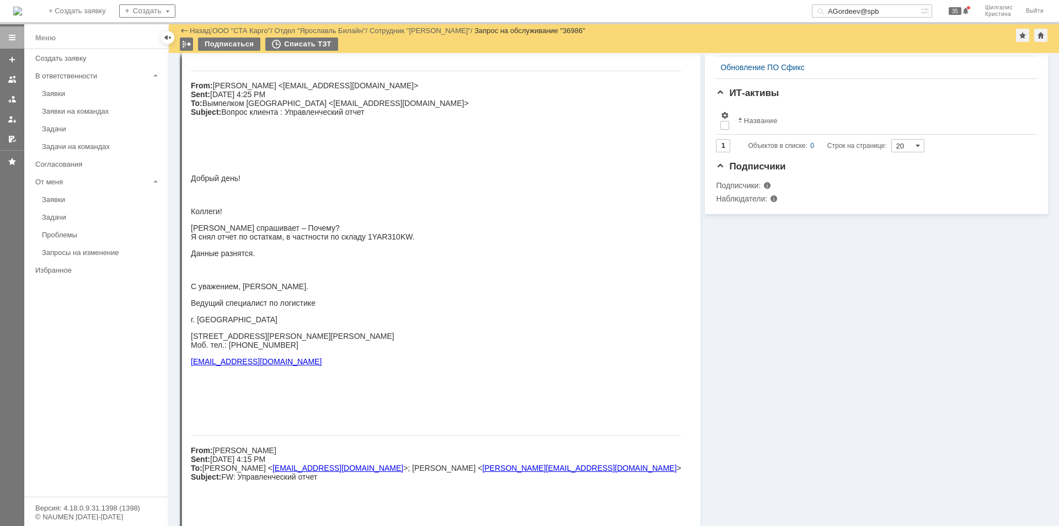
scroll to position [551, 0]
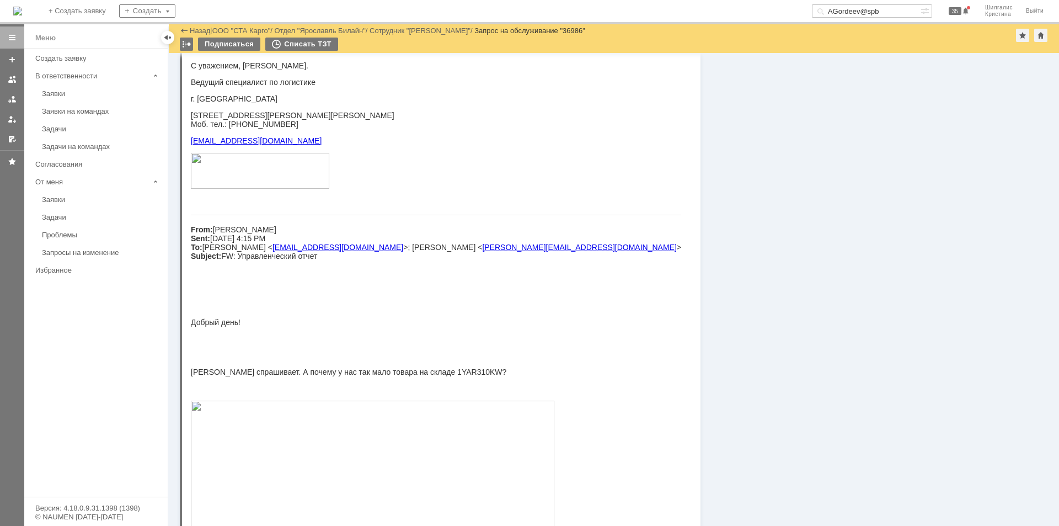
drag, startPoint x: 897, startPoint y: 14, endPoint x: 738, endPoint y: 15, distance: 158.8
click at [738, 15] on div "На домашнюю + Создать заявку Создать AGordeev@spb 35 Шилгалис Кристина Выйти" at bounding box center [529, 12] width 1059 height 24
paste input "Mazin@nvbs"
type input "AMazin@nvbs"
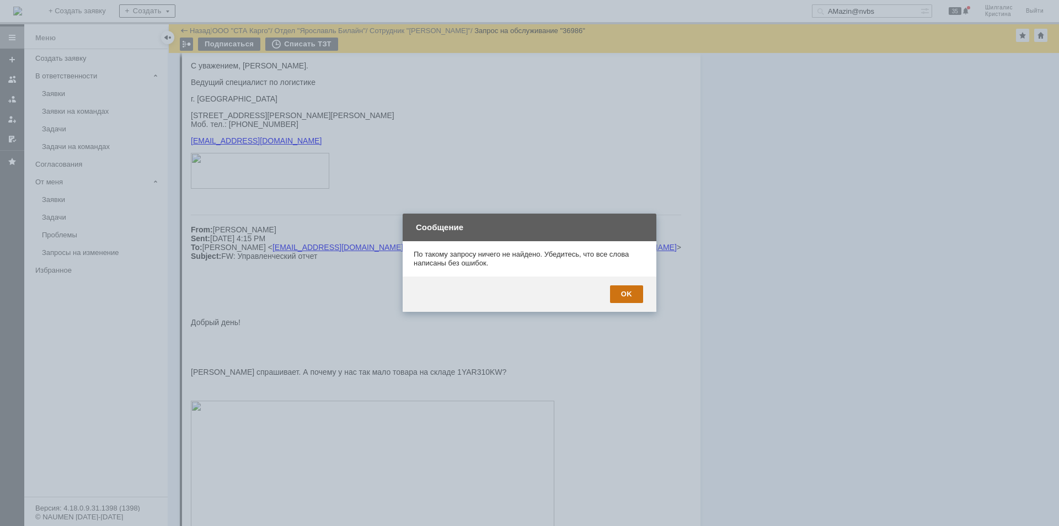
click at [632, 294] on div "OK" at bounding box center [626, 294] width 33 height 18
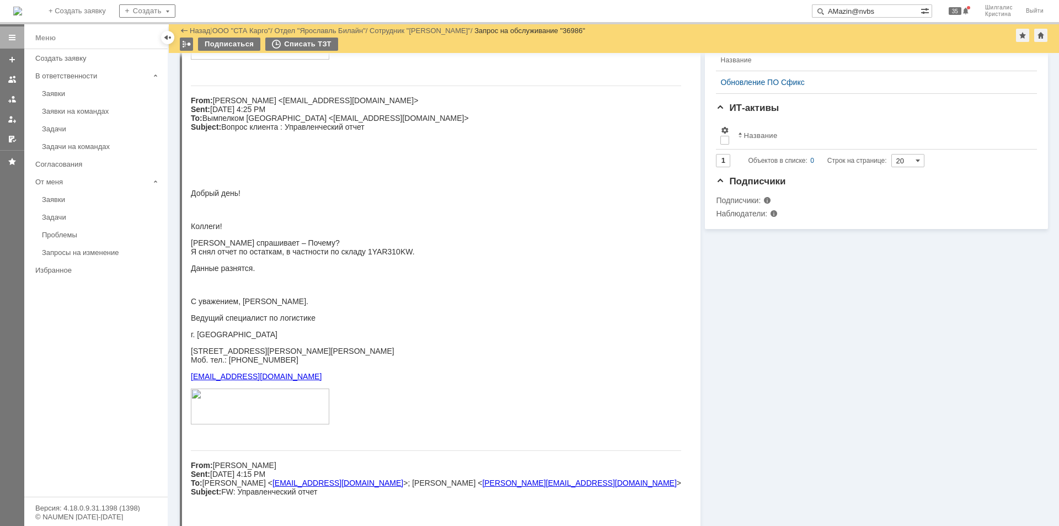
scroll to position [0, 0]
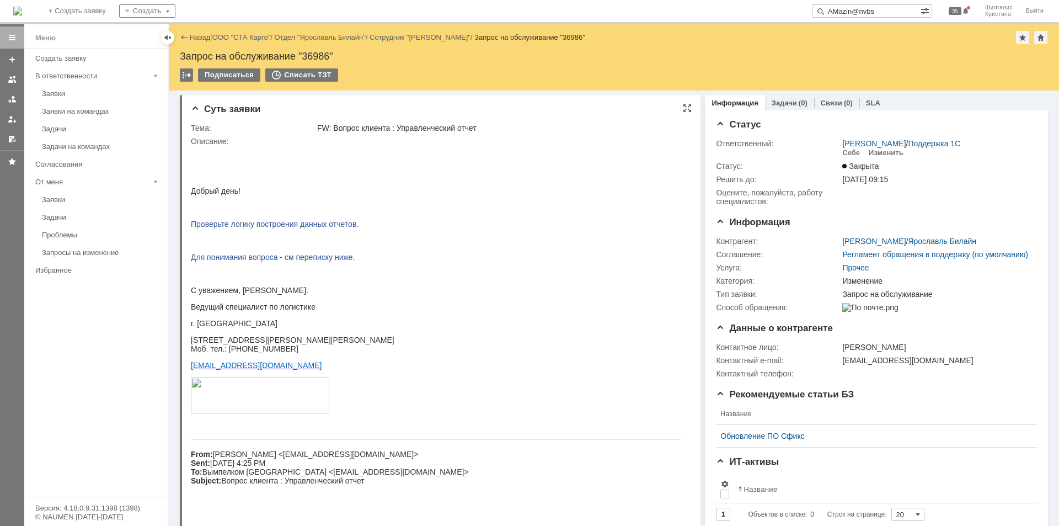
drag, startPoint x: 905, startPoint y: 469, endPoint x: 604, endPoint y: 147, distance: 440.9
click at [249, 37] on link "ООО "СТА Карго"" at bounding box center [241, 37] width 58 height 8
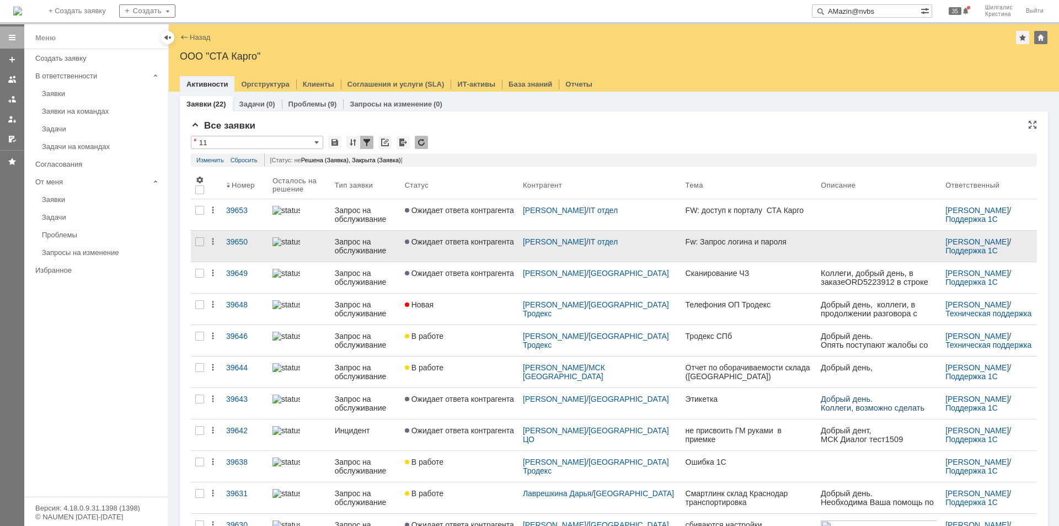
click at [475, 239] on span "Ожидает ответа контрагента" at bounding box center [459, 241] width 109 height 9
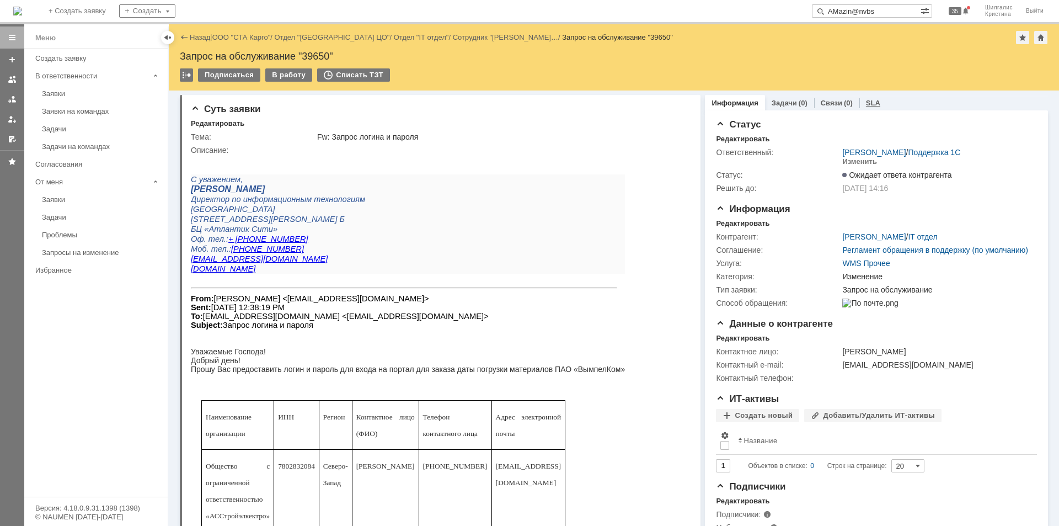
click at [866, 101] on link "SLA" at bounding box center [873, 103] width 14 height 8
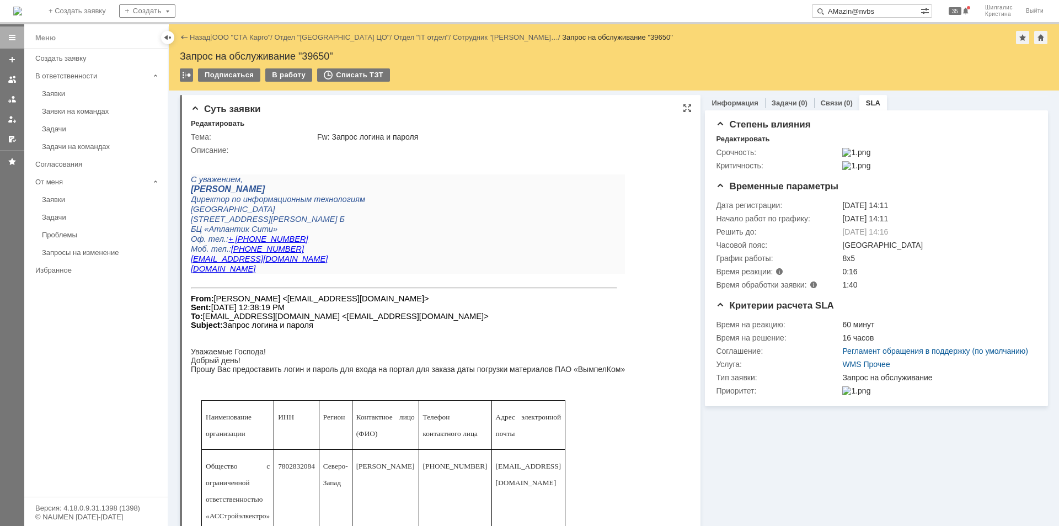
click at [601, 361] on div "Добрый день!" at bounding box center [408, 360] width 434 height 9
click at [239, 38] on link "ООО "СТА Карго"" at bounding box center [241, 37] width 58 height 8
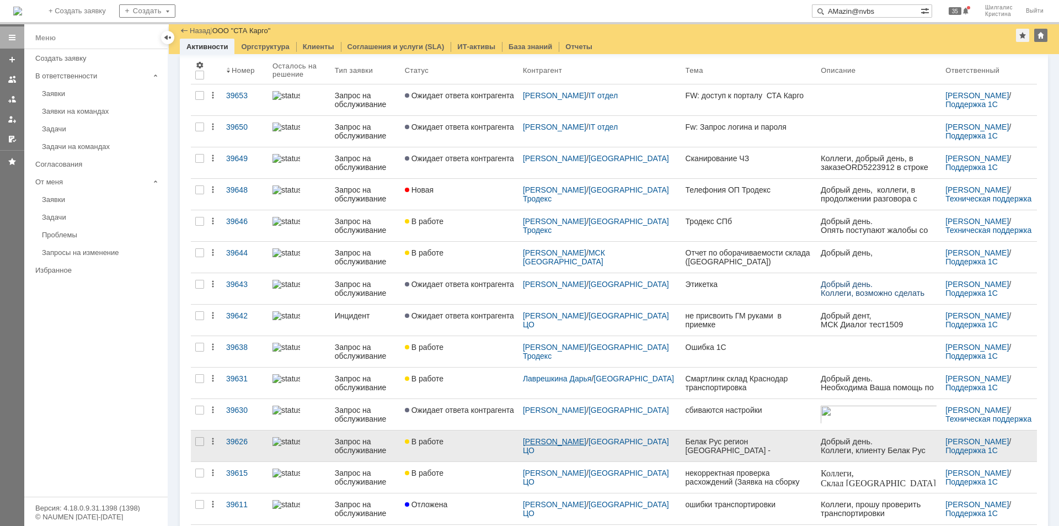
scroll to position [165, 0]
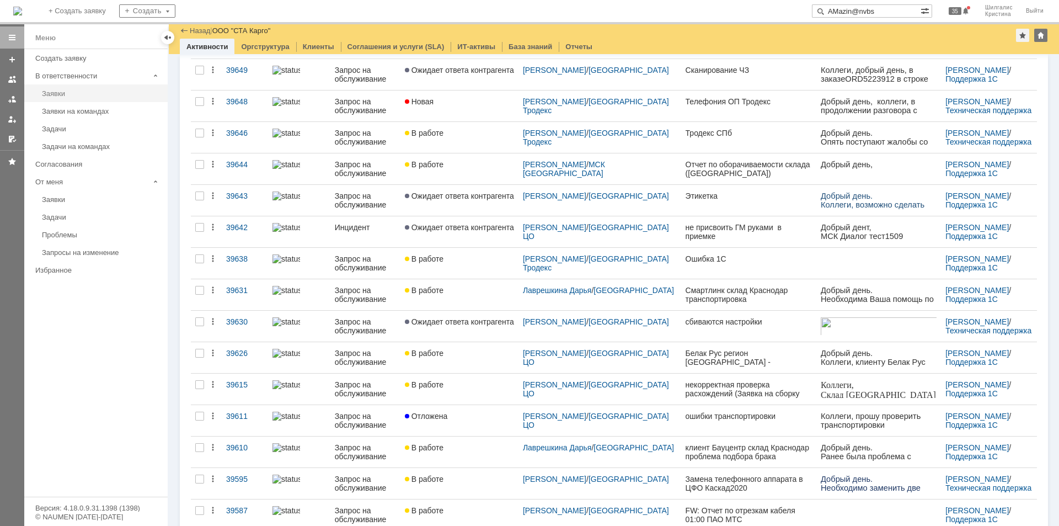
click at [67, 94] on div "Заявки" at bounding box center [101, 93] width 119 height 8
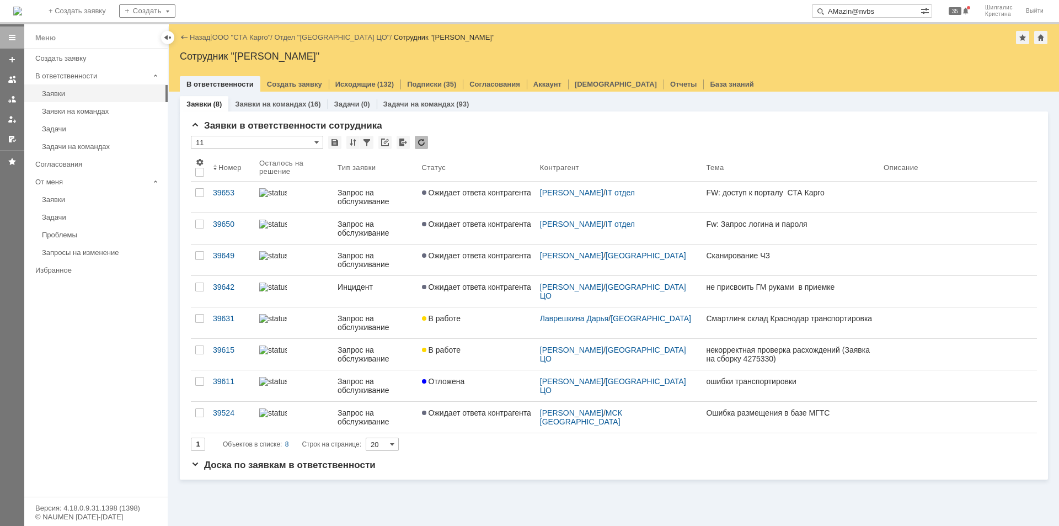
click at [471, 201] on link "Ожидает ответа контрагента" at bounding box center [476, 196] width 118 height 31
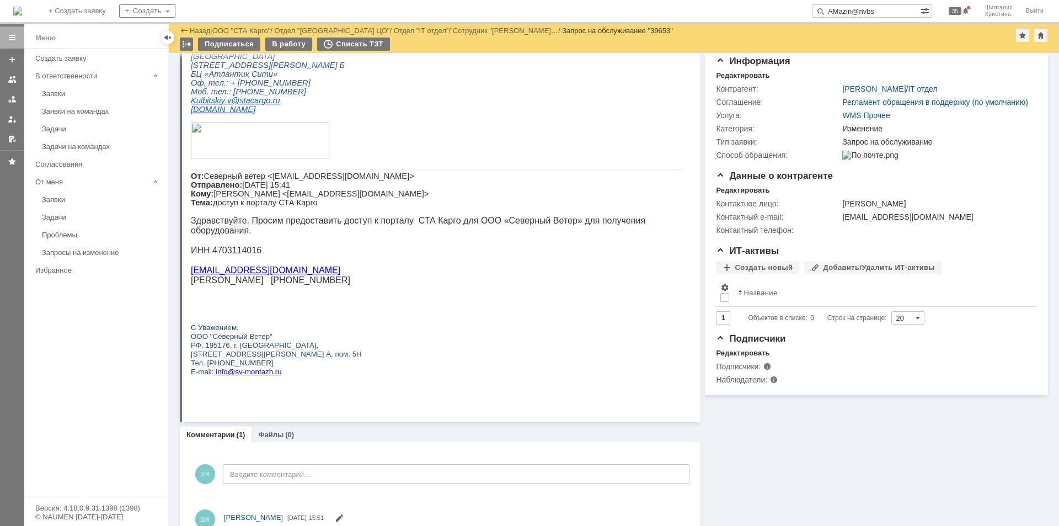
scroll to position [147, 0]
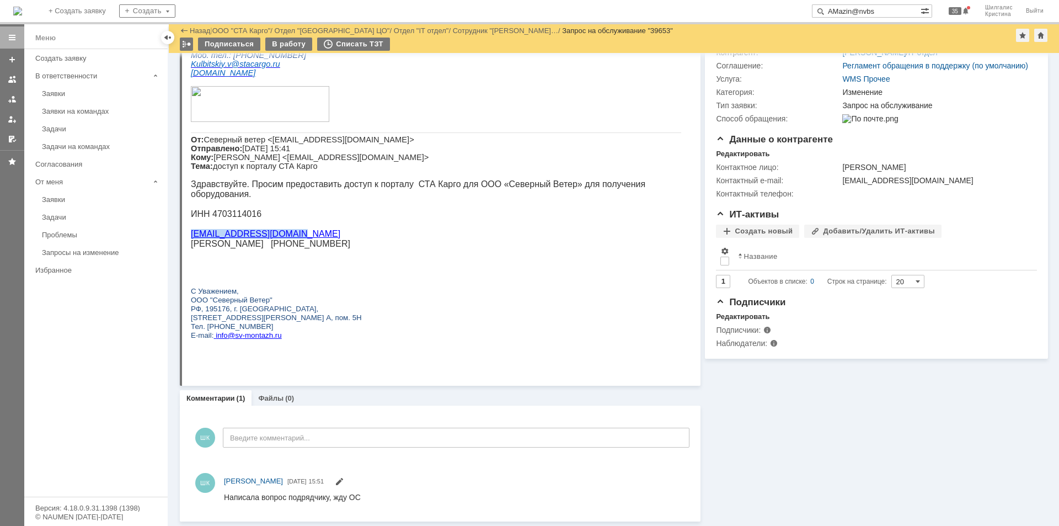
drag, startPoint x: 288, startPoint y: 248, endPoint x: 191, endPoint y: 247, distance: 97.1
click at [191, 239] on p "[EMAIL_ADDRESS][DOMAIN_NAME]" at bounding box center [436, 234] width 490 height 10
copy link "[EMAIL_ADDRESS][DOMAIN_NAME]"
click at [287, 46] on div "В работу" at bounding box center [288, 44] width 47 height 13
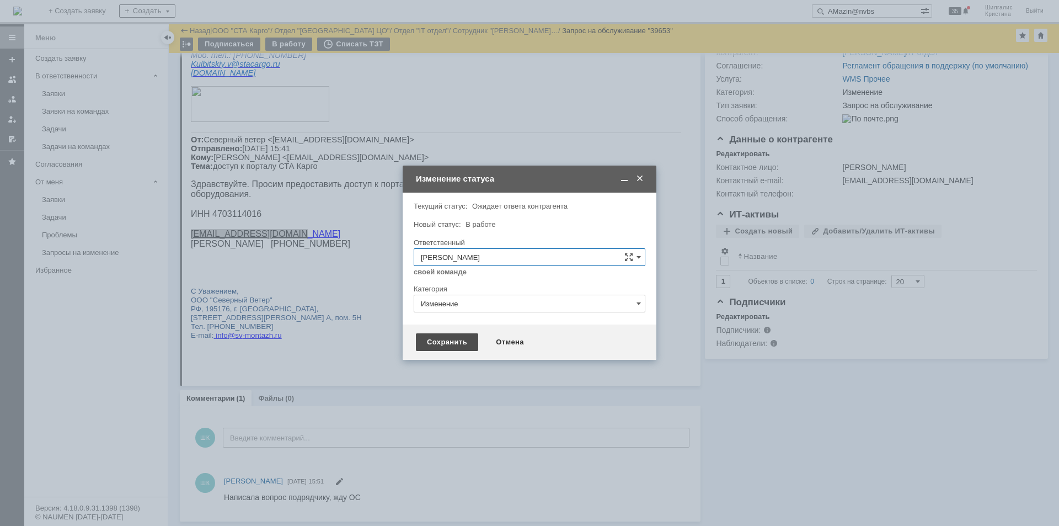
click at [461, 338] on div "Сохранить" at bounding box center [447, 342] width 62 height 18
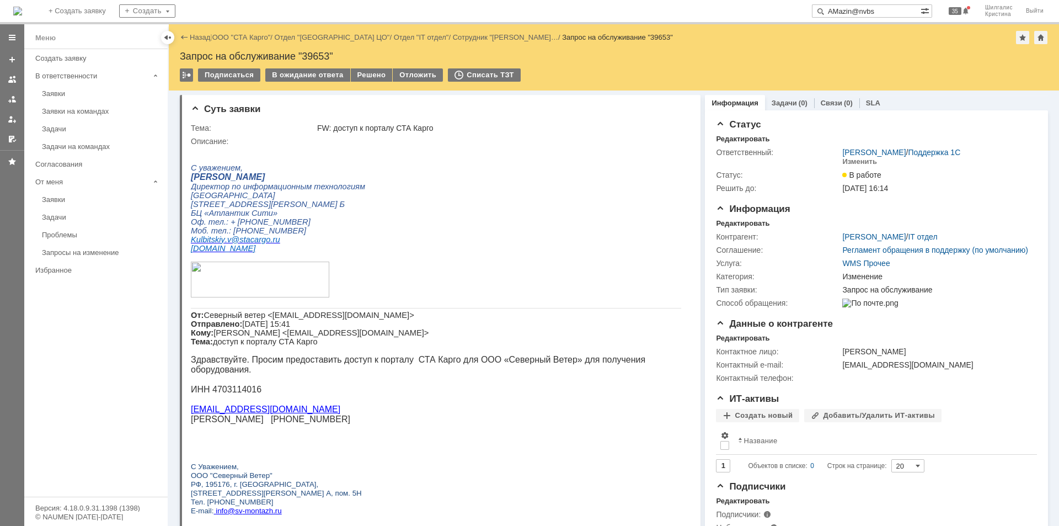
scroll to position [0, 0]
click at [818, 125] on div "Статус" at bounding box center [876, 124] width 321 height 11
click at [369, 72] on div "Решено" at bounding box center [372, 74] width 42 height 13
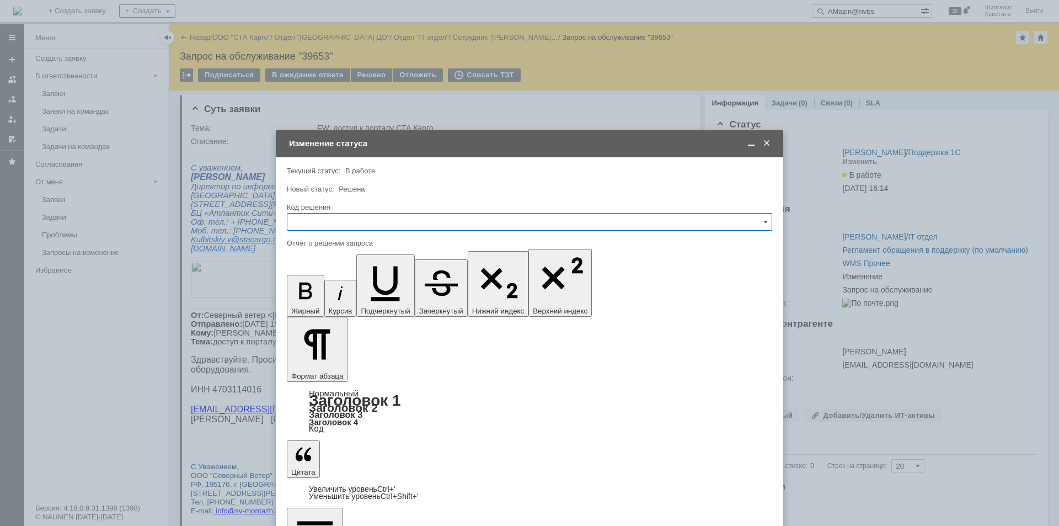
drag, startPoint x: 44, startPoint y: 3, endPoint x: 349, endPoint y: 225, distance: 377.4
click at [349, 225] on input "text" at bounding box center [529, 222] width 485 height 18
click at [326, 366] on span "Решено" at bounding box center [529, 369] width 471 height 9
type input "Решено"
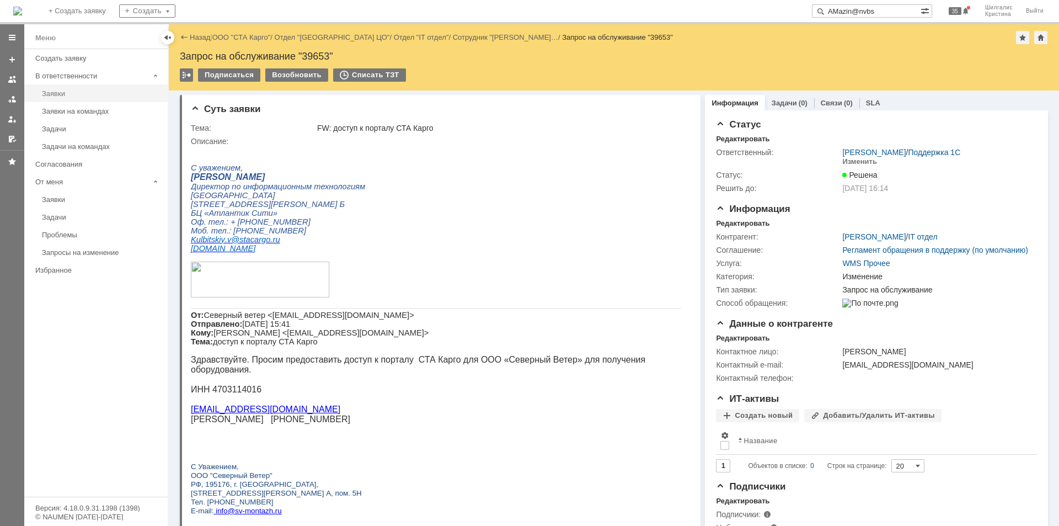
click at [84, 90] on div "Заявки" at bounding box center [101, 93] width 119 height 8
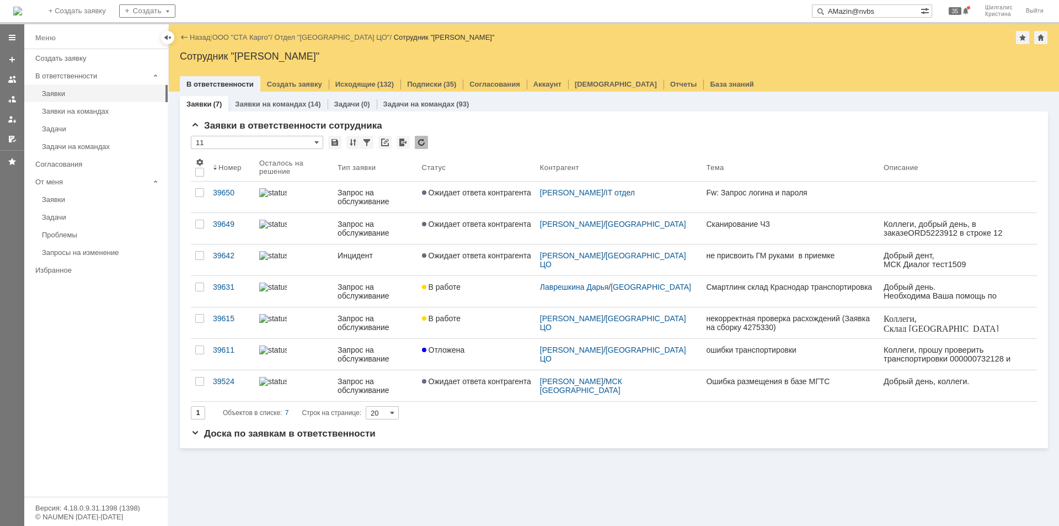
click at [476, 192] on span "Ожидает ответа контрагента" at bounding box center [476, 192] width 109 height 9
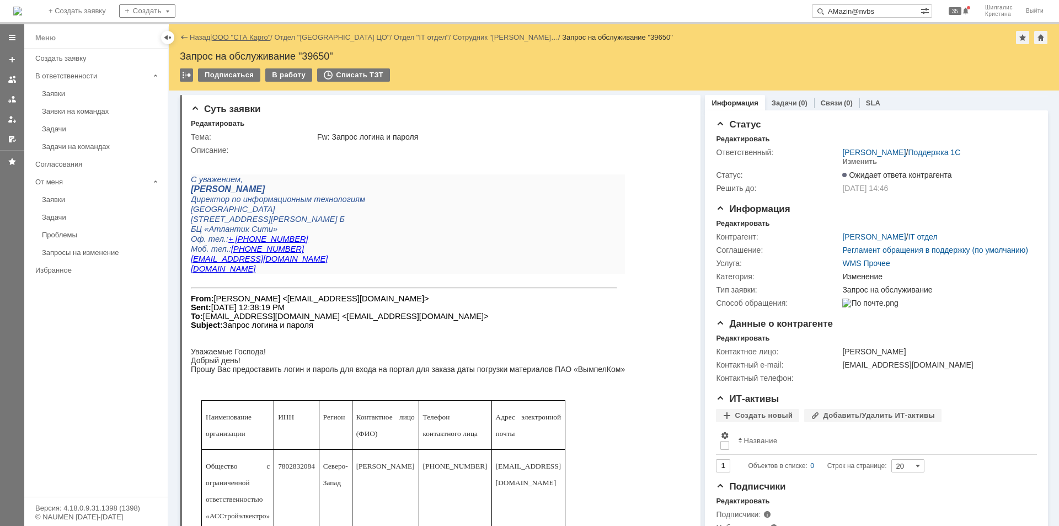
click at [242, 36] on link "ООО "СТА Карго"" at bounding box center [241, 37] width 58 height 8
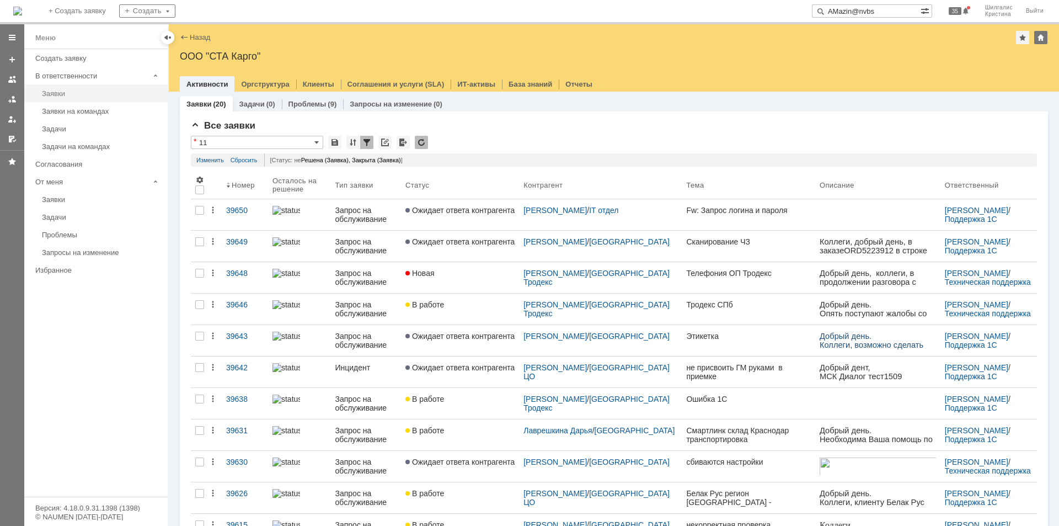
click at [52, 94] on div "Заявки" at bounding box center [101, 93] width 119 height 8
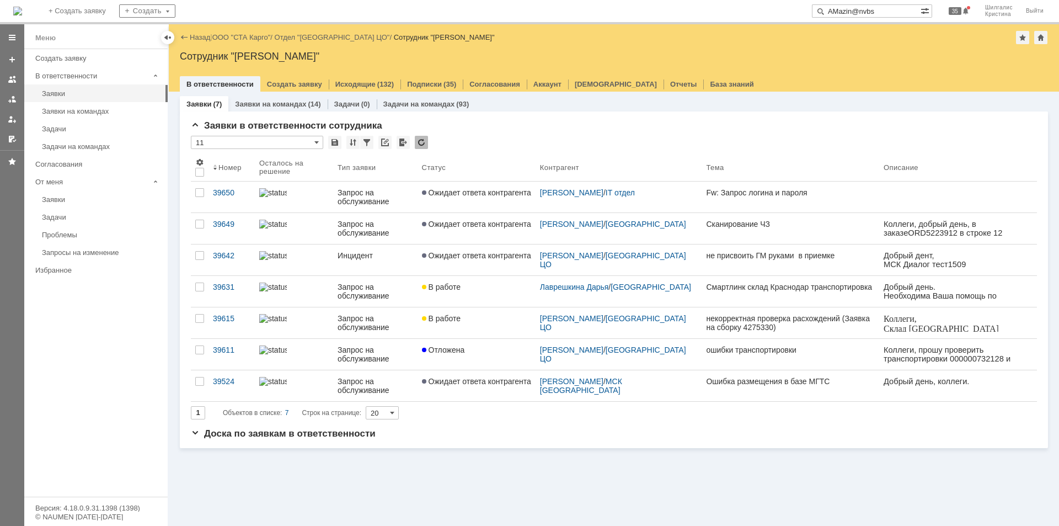
click at [232, 39] on link "ООО "СТА Карго"" at bounding box center [241, 37] width 58 height 8
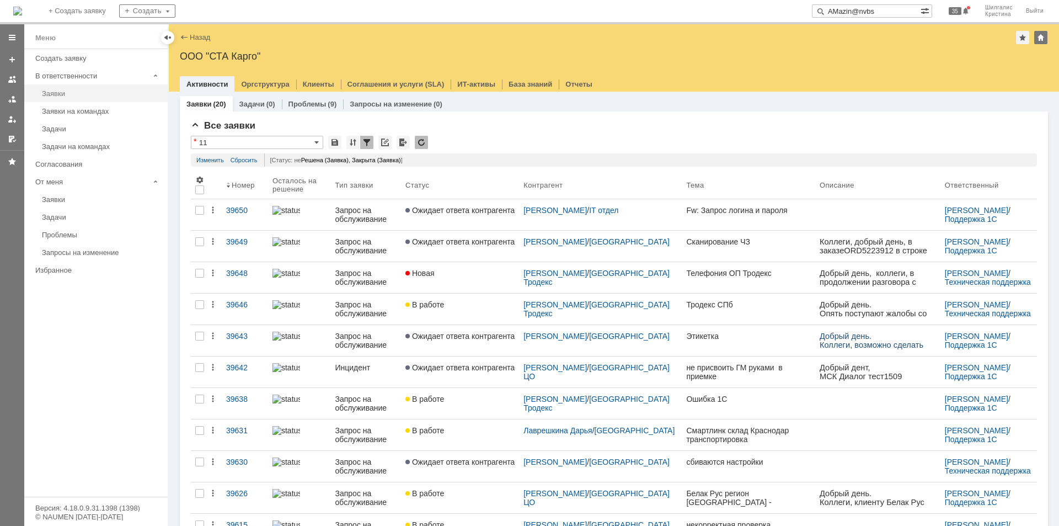
click at [61, 91] on div "Заявки" at bounding box center [101, 93] width 119 height 8
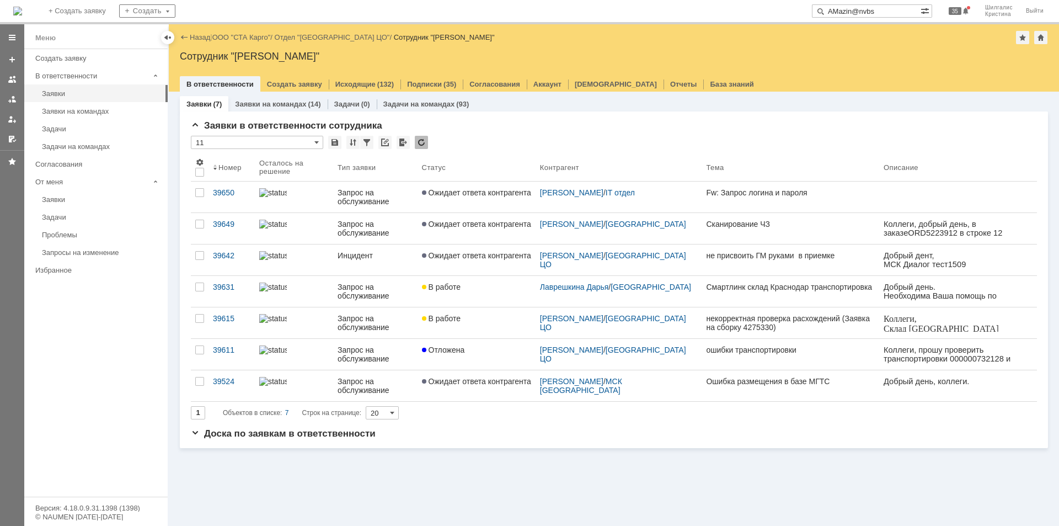
click at [472, 227] on span "Ожидает ответа контрагента" at bounding box center [476, 223] width 109 height 9
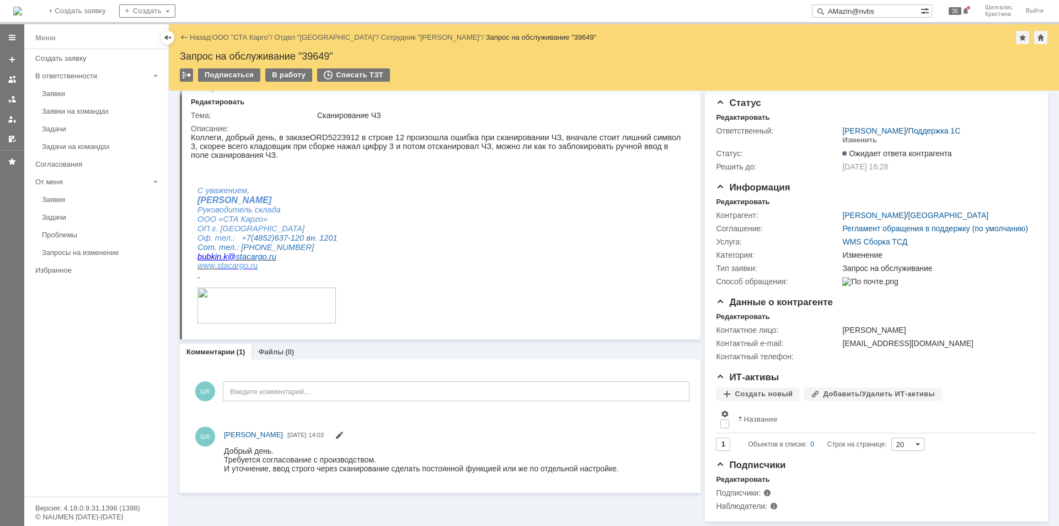
scroll to position [30, 0]
click at [253, 35] on link "ООО "СТА Карго"" at bounding box center [241, 37] width 58 height 8
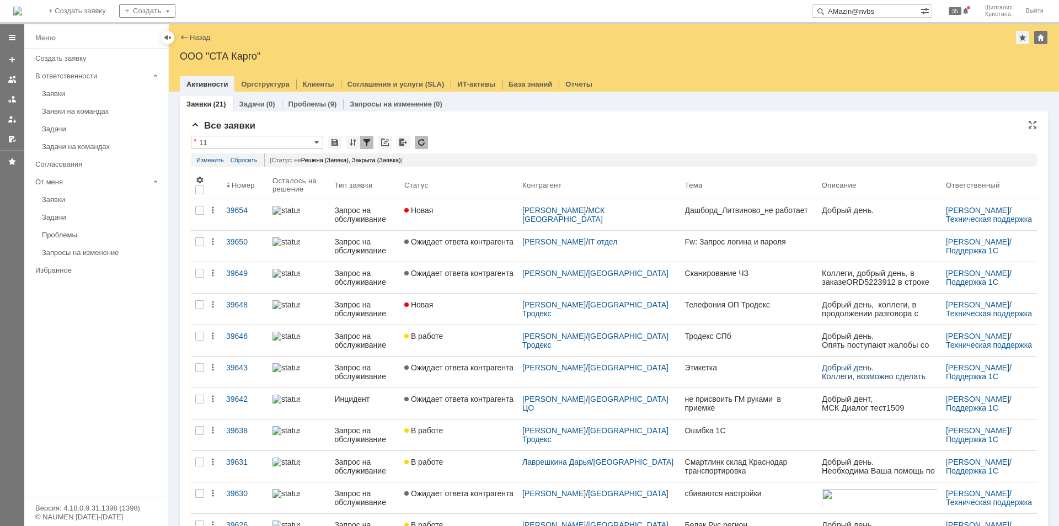
click at [473, 145] on div "* 11" at bounding box center [614, 143] width 846 height 14
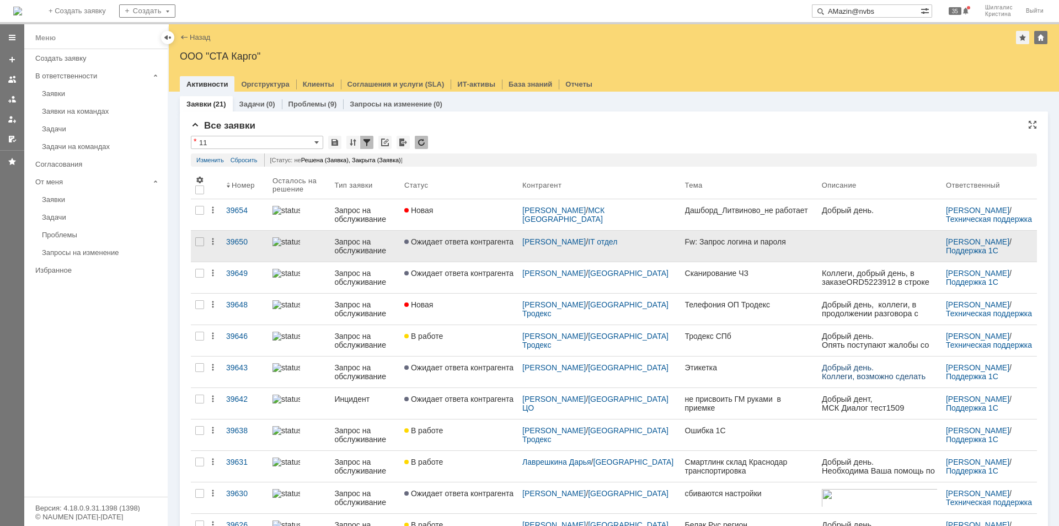
click at [458, 239] on span "Ожидает ответа контрагента" at bounding box center [458, 241] width 109 height 9
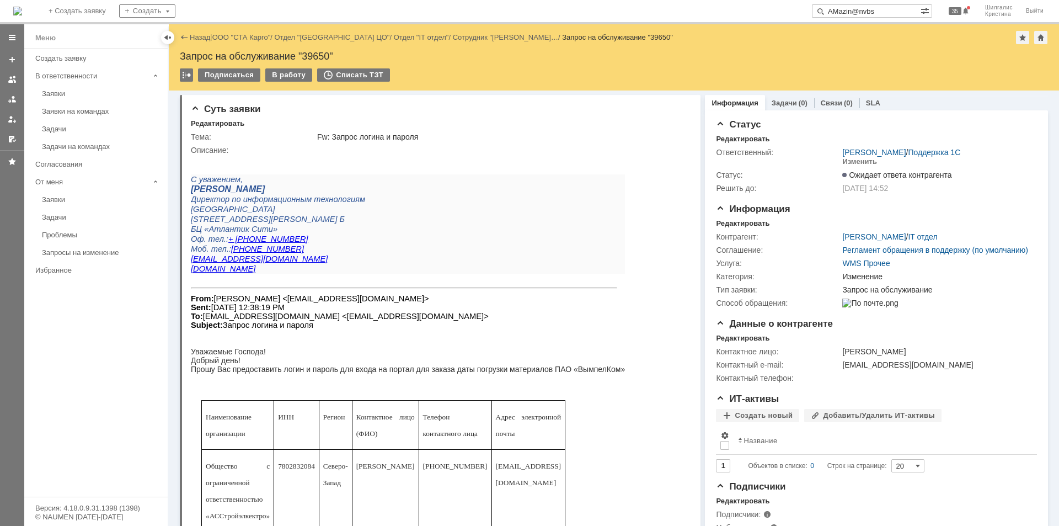
scroll to position [110, 0]
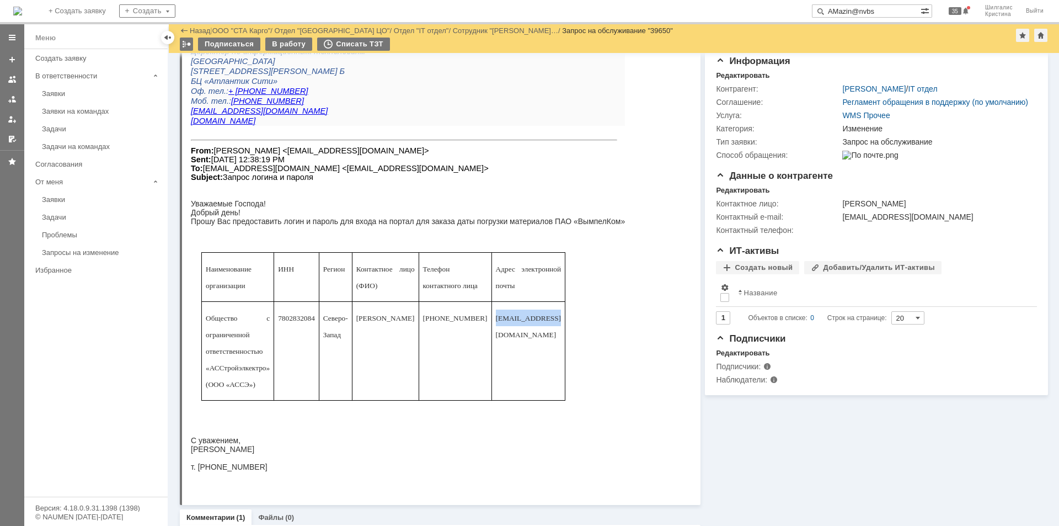
drag, startPoint x: 533, startPoint y: 337, endPoint x: 483, endPoint y: 340, distance: 50.3
click at [496, 339] on span "[EMAIL_ADDRESS][DOMAIN_NAME]" at bounding box center [528, 326] width 65 height 25
copy span "lapinjanin@mail"
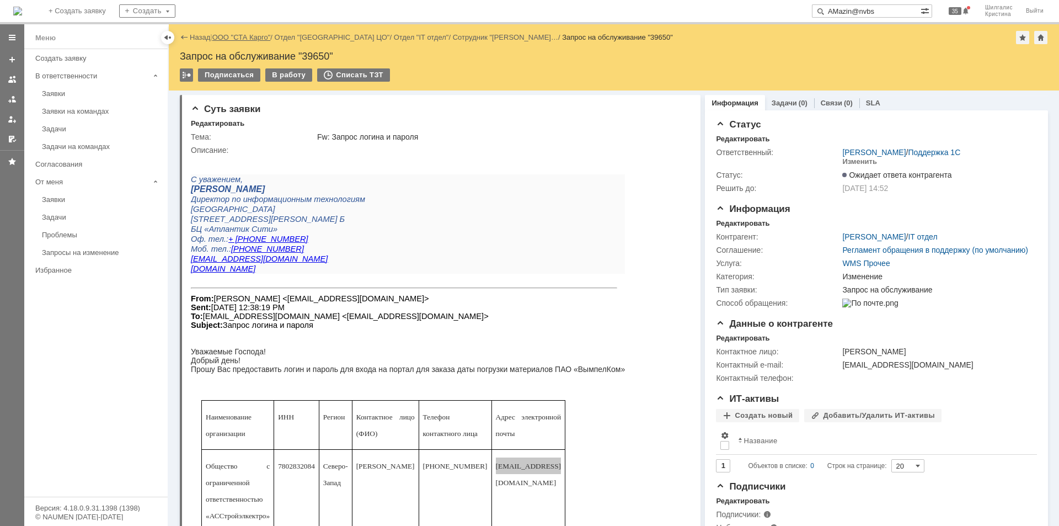
click at [235, 37] on link "ООО "СТА Карго"" at bounding box center [241, 37] width 58 height 8
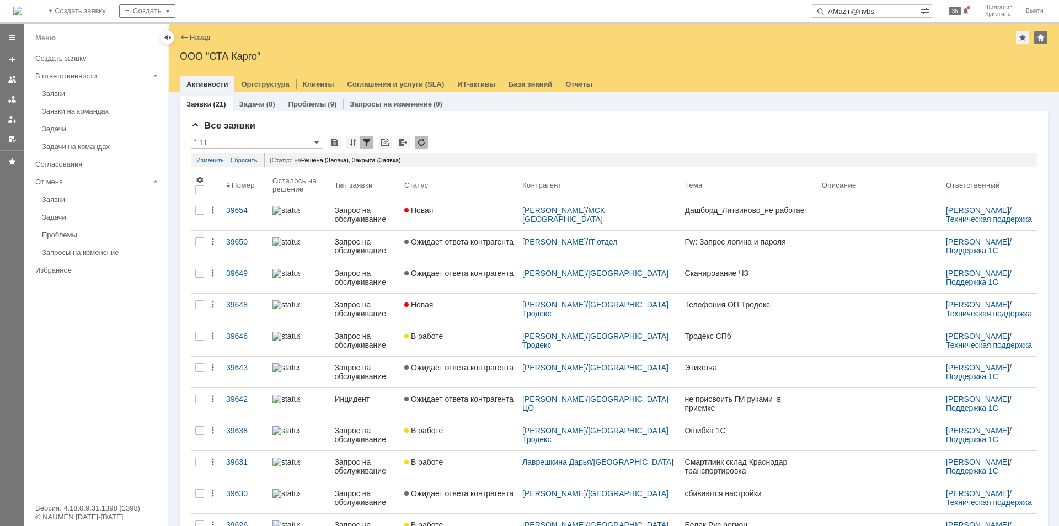
drag, startPoint x: 888, startPoint y: 12, endPoint x: 748, endPoint y: -7, distance: 141.3
click at [748, 0] on html "Идет загрузка, пожалуйста, подождите. На домашнюю + Создать заявку Создать AMaz…" at bounding box center [529, 263] width 1059 height 526
paste input "lapinjanin@mail"
type input "lapinjanin@mail"
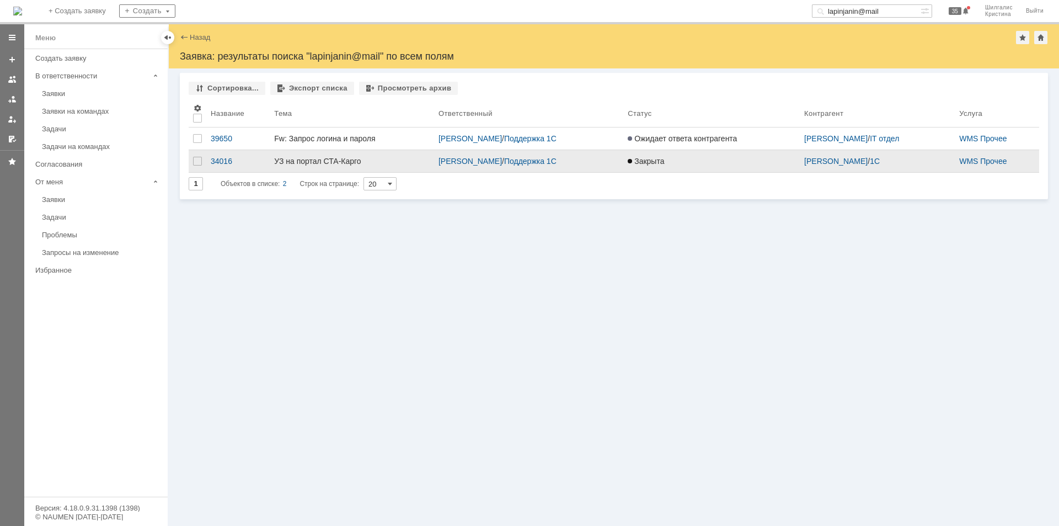
click at [336, 163] on div "УЗ на портал СТА-Карго" at bounding box center [352, 161] width 156 height 9
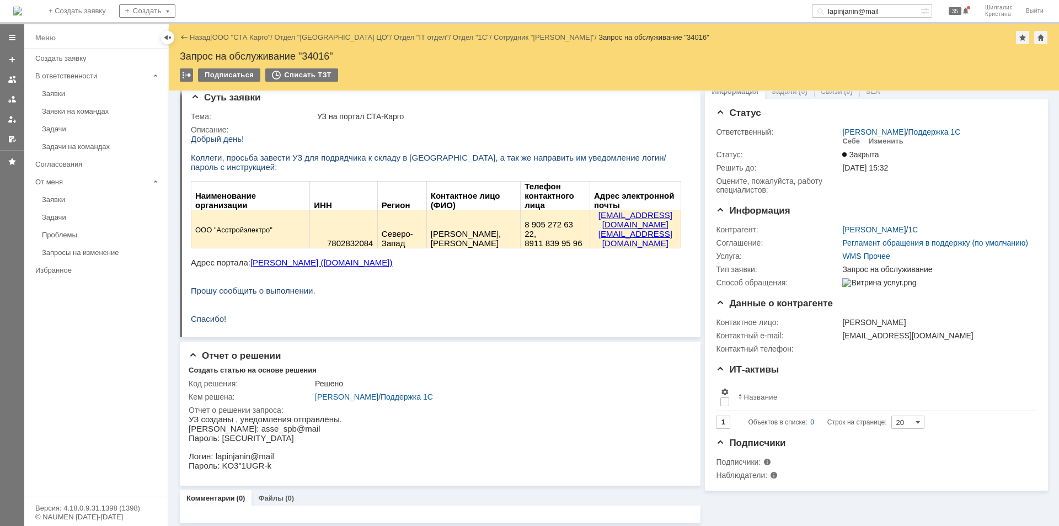
scroll to position [14, 0]
drag, startPoint x: 271, startPoint y: 455, endPoint x: 215, endPoint y: 457, distance: 56.8
click at [215, 457] on p "Логин: lapinjanin@mail" at bounding box center [265, 453] width 153 height 9
copy p "lapinjanin@mail"
drag, startPoint x: 269, startPoint y: 466, endPoint x: 220, endPoint y: 467, distance: 49.1
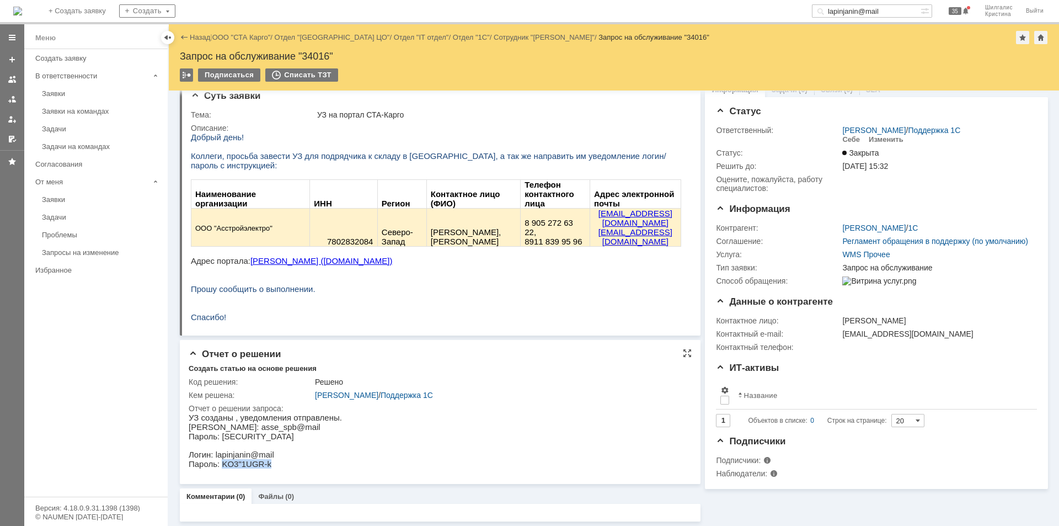
click at [220, 467] on p "Пароль: KO3"1UGR-k" at bounding box center [265, 463] width 153 height 9
copy p "KO3"1UGR-k"
drag, startPoint x: 281, startPoint y: 427, endPoint x: 214, endPoint y: 427, distance: 66.7
click at [214, 427] on p "Логин: asse_spb@mail" at bounding box center [265, 426] width 153 height 9
copy p "asse_spb@mail"
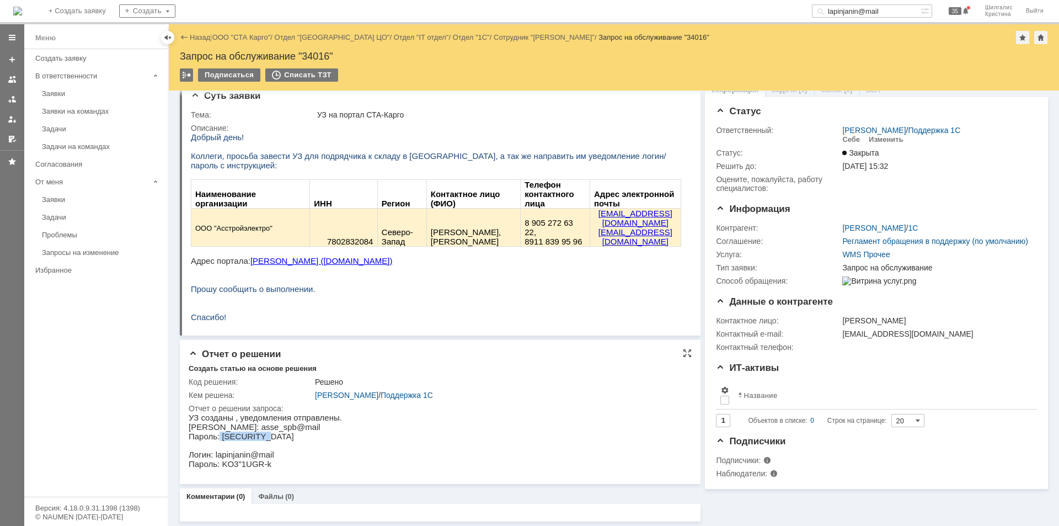
drag, startPoint x: 262, startPoint y: 437, endPoint x: 217, endPoint y: 440, distance: 45.3
click at [217, 440] on p "Пароль: t8N9s;rCNS" at bounding box center [265, 435] width 153 height 9
click at [223, 439] on p "Пароль: t8N9s;rCNS" at bounding box center [265, 435] width 153 height 9
drag, startPoint x: 263, startPoint y: 436, endPoint x: 218, endPoint y: 438, distance: 44.2
click at [218, 438] on p "Пароль: t8N9s;rCNS" at bounding box center [265, 435] width 153 height 9
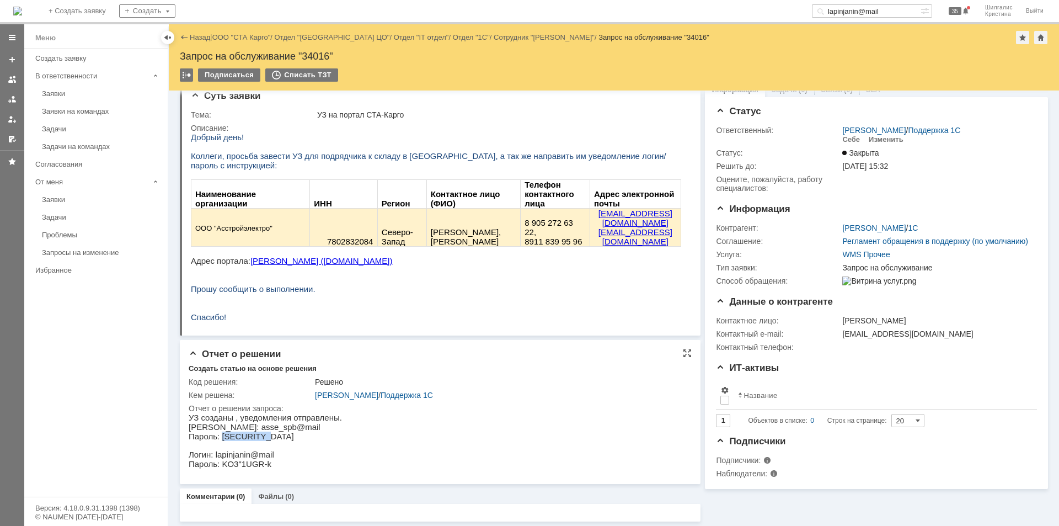
copy p "t8N9s;rCNS"
drag, startPoint x: 275, startPoint y: 425, endPoint x: 215, endPoint y: 425, distance: 60.7
click at [215, 425] on p "Логин: asse_spb@mail" at bounding box center [265, 426] width 153 height 9
copy p "asse_spb@mail"
drag, startPoint x: 247, startPoint y: 454, endPoint x: 215, endPoint y: 453, distance: 32.6
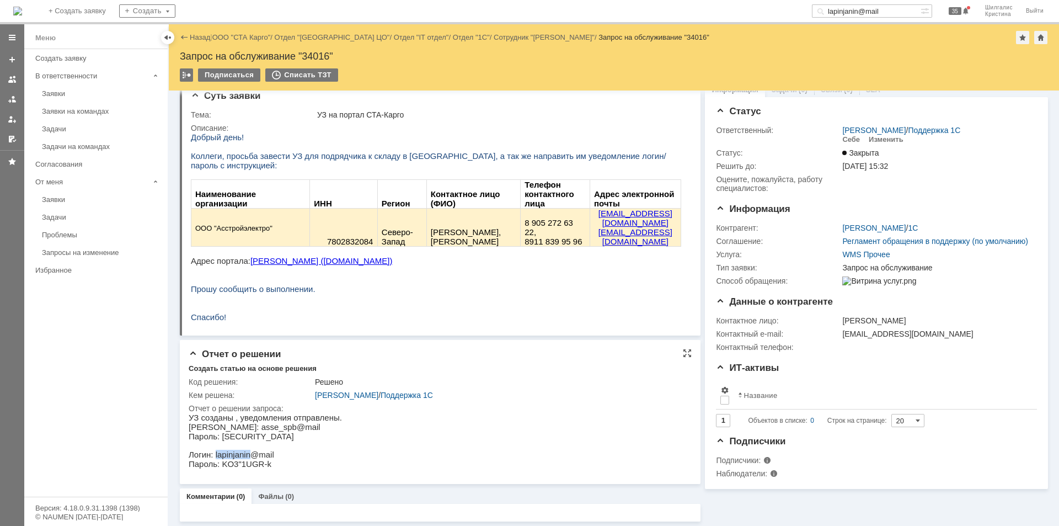
click at [215, 453] on p "Логин: lapinjanin@mail" at bounding box center [265, 453] width 153 height 9
copy p "lapinjanin"
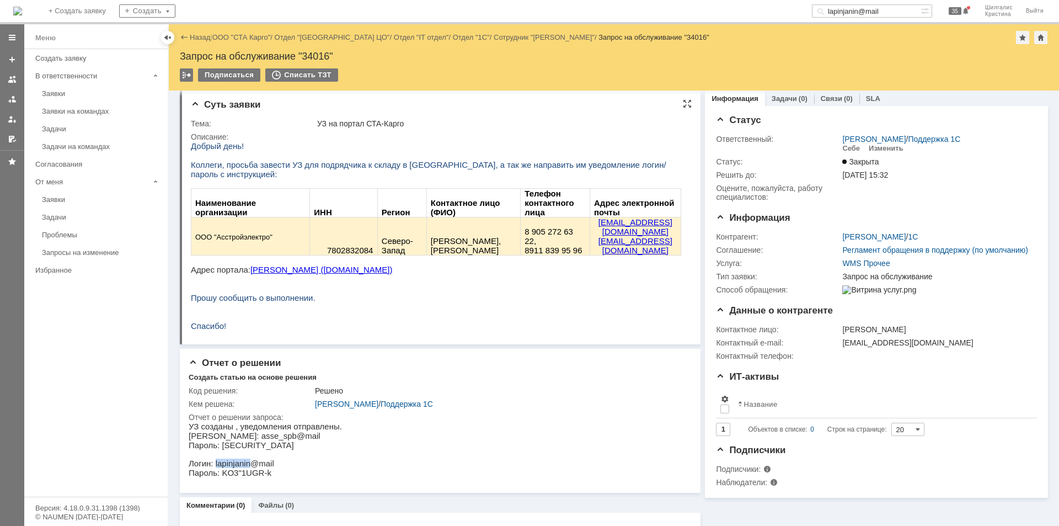
scroll to position [0, 0]
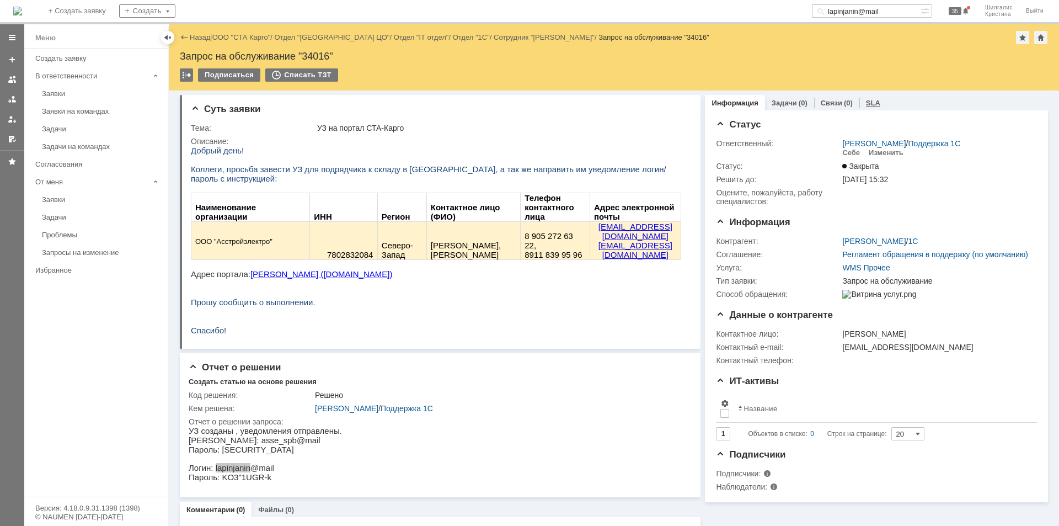
click at [859, 97] on div "SLA" at bounding box center [873, 103] width 28 height 16
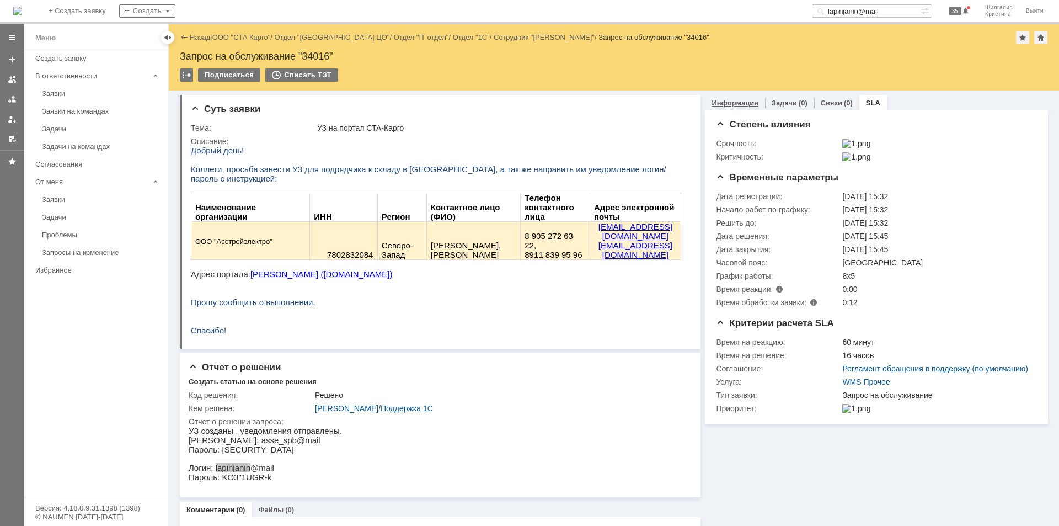
click at [726, 106] on link "Информация" at bounding box center [734, 103] width 46 height 8
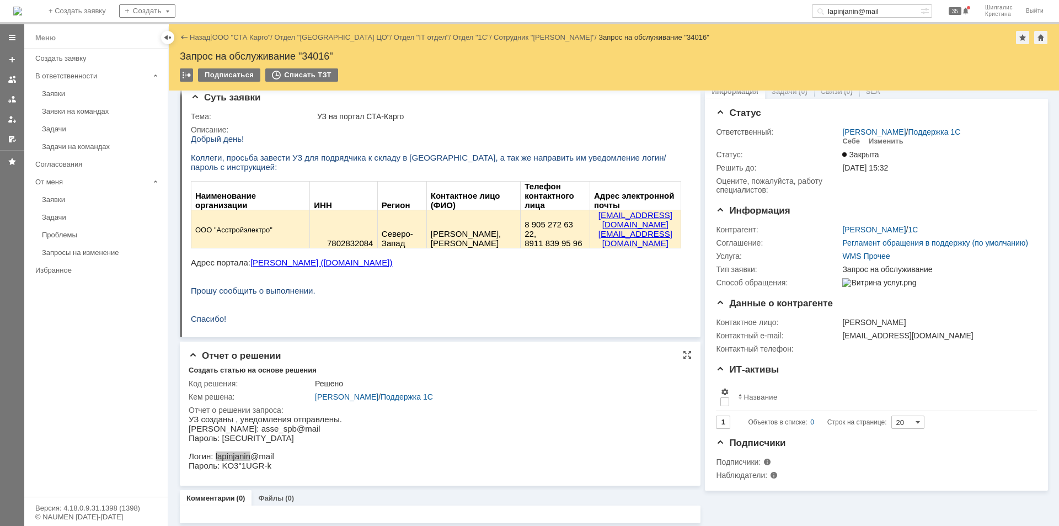
scroll to position [14, 0]
drag, startPoint x: 261, startPoint y: 438, endPoint x: 202, endPoint y: 427, distance: 59.5
click at [203, 426] on body "УЗ созданы , уведомления отправлены. Логин: asse_spb@mail Пароль: t8N9s;rCNS Ло…" at bounding box center [265, 441] width 153 height 56
drag, startPoint x: 265, startPoint y: 463, endPoint x: 201, endPoint y: 454, distance: 65.1
click at [201, 454] on body "УЗ созданы , уведомления отправлены. Логин: asse_spb@mail Пароль: t8N9s;rCNS Ло…" at bounding box center [265, 441] width 153 height 56
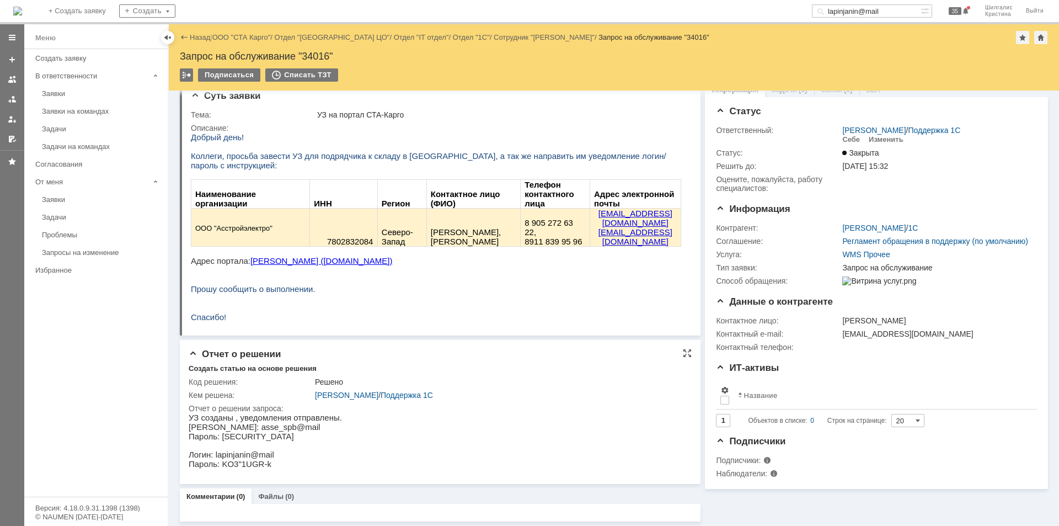
drag, startPoint x: 294, startPoint y: 428, endPoint x: 286, endPoint y: 429, distance: 7.7
click at [294, 429] on p "Логин: asse_spb@mail" at bounding box center [265, 426] width 153 height 9
drag, startPoint x: 274, startPoint y: 427, endPoint x: 216, endPoint y: 429, distance: 57.9
click at [216, 429] on p "Логин: asse_spb@mail" at bounding box center [265, 426] width 153 height 9
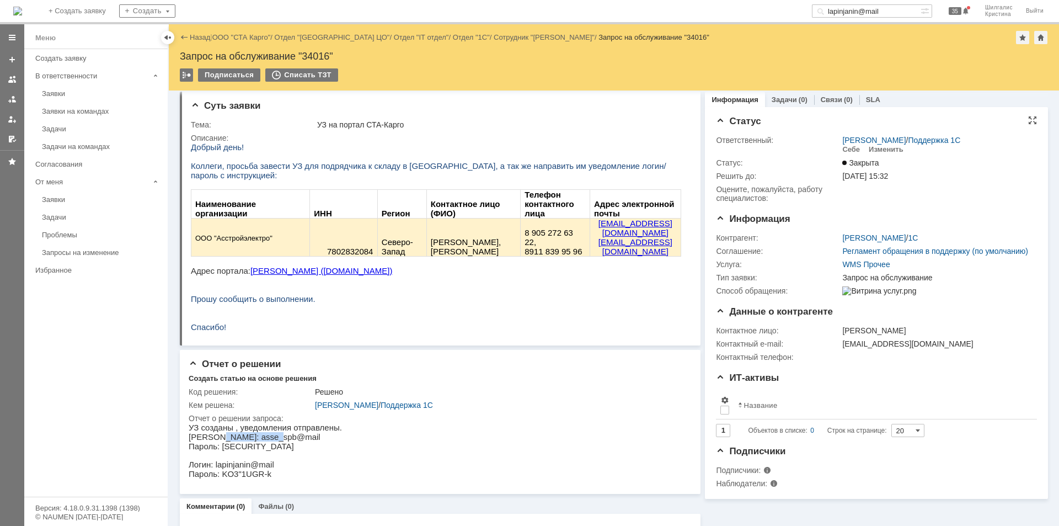
scroll to position [0, 0]
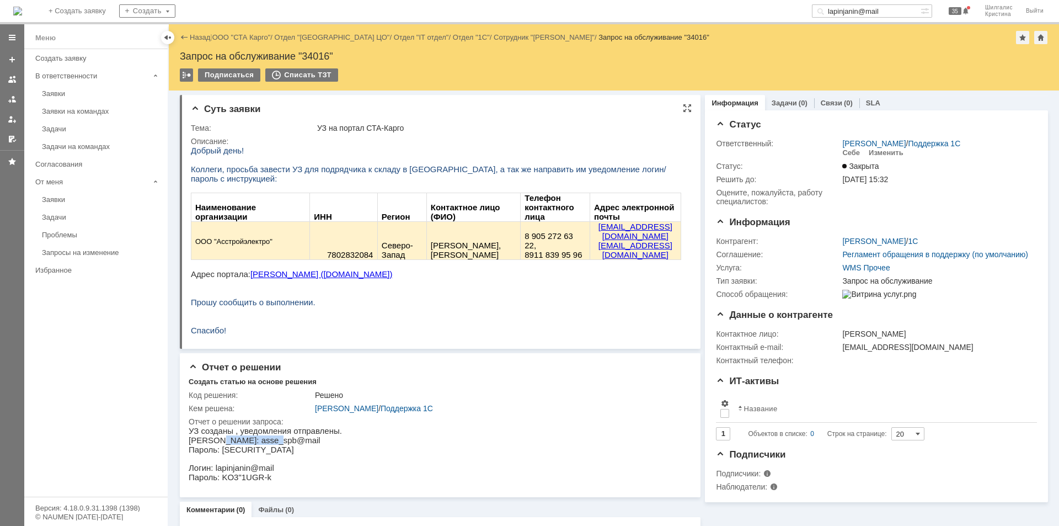
copy p "asse_spb@mail"
drag, startPoint x: 266, startPoint y: 450, endPoint x: 189, endPoint y: 442, distance: 77.7
click at [189, 442] on body "УЗ созданы , уведомления отправлены. Логин: asse_spb@mail Пароль: t8N9s;rCNS Ло…" at bounding box center [265, 454] width 153 height 56
drag, startPoint x: 267, startPoint y: 478, endPoint x: 189, endPoint y: 470, distance: 78.7
click at [189, 470] on body "УЗ созданы , уведомления отправлены. Логин: asse_spb@mail Пароль: t8N9s;rCNS Ло…" at bounding box center [265, 454] width 153 height 56
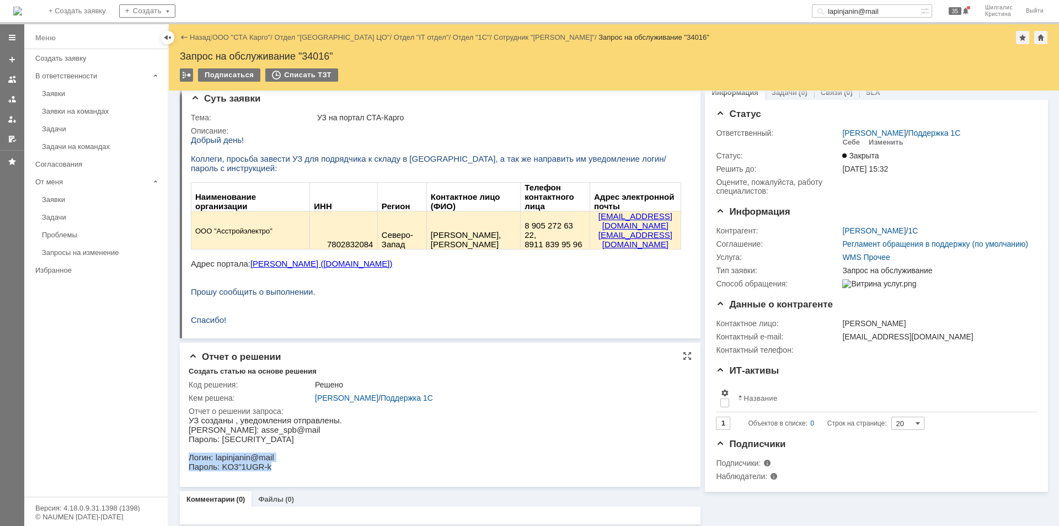
scroll to position [14, 0]
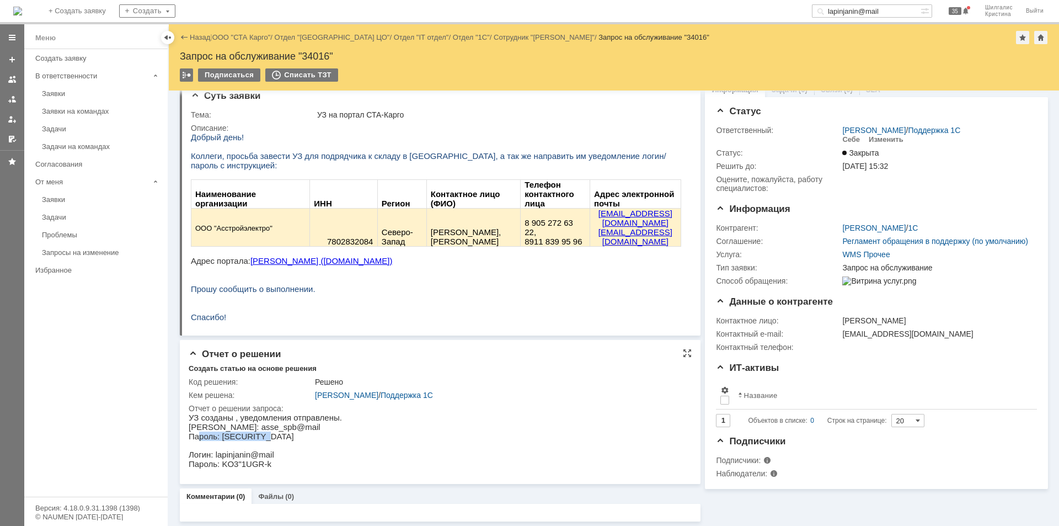
drag, startPoint x: 266, startPoint y: 438, endPoint x: 199, endPoint y: 438, distance: 67.3
click at [199, 438] on p "Пароль: t8N9s;rCNS" at bounding box center [265, 435] width 153 height 9
click at [284, 435] on p "Пароль: t8N9s;rCNS" at bounding box center [265, 435] width 153 height 9
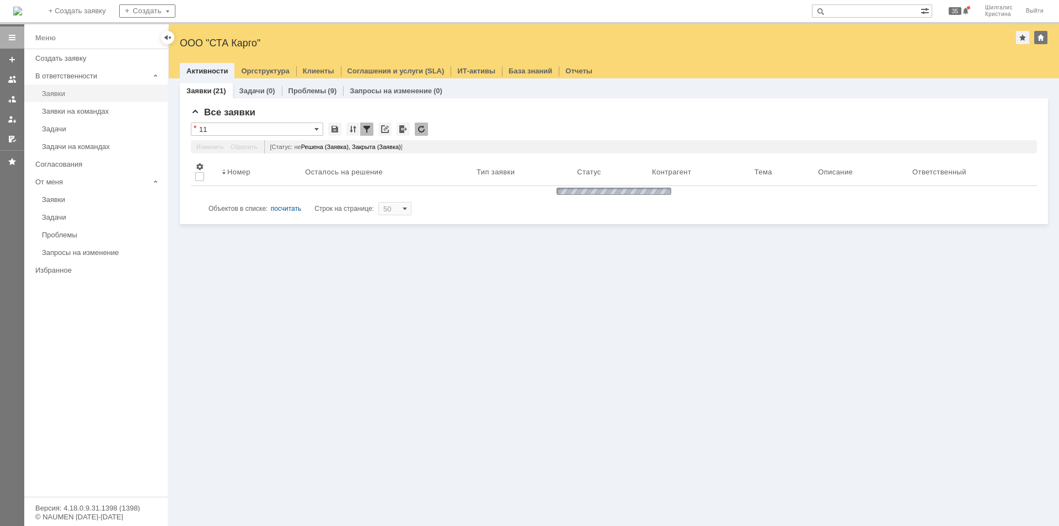
click at [79, 88] on link "Заявки" at bounding box center [102, 93] width 128 height 17
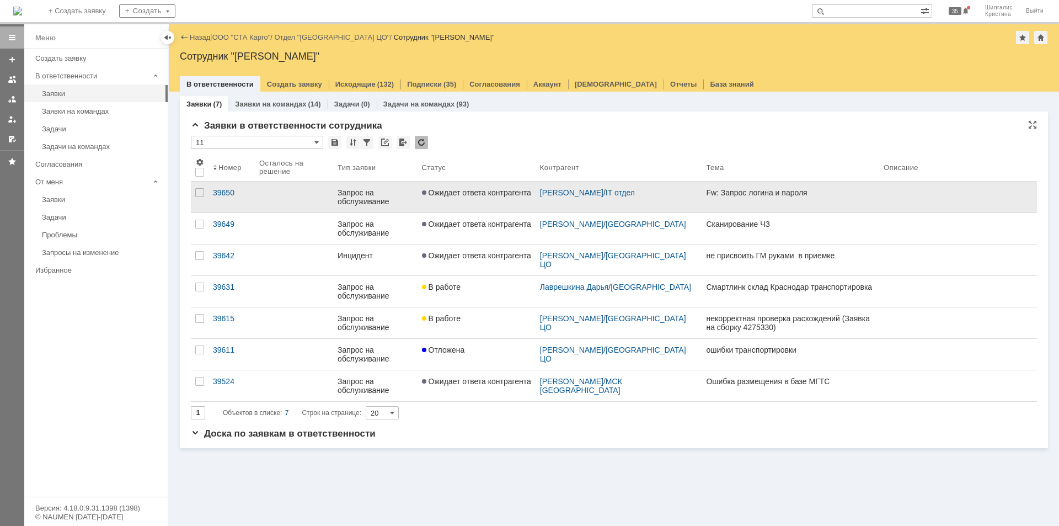
click at [485, 201] on link "Ожидает ответа контрагента" at bounding box center [476, 196] width 118 height 31
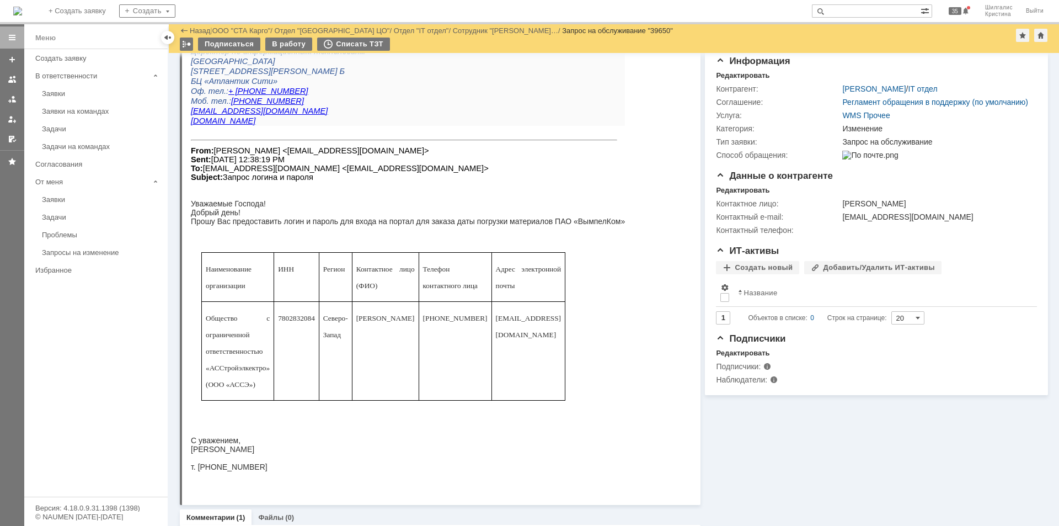
scroll to position [221, 0]
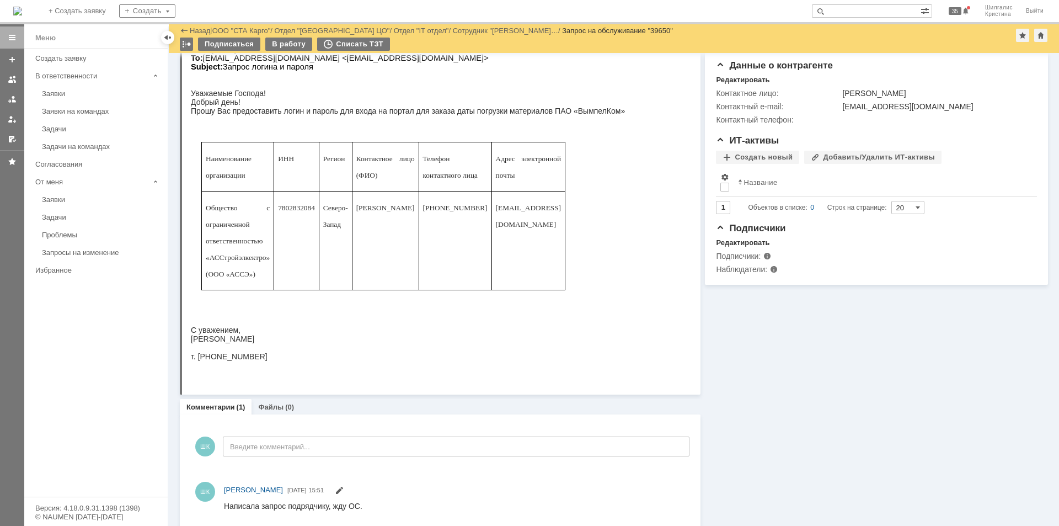
drag, startPoint x: 617, startPoint y: 114, endPoint x: 555, endPoint y: 111, distance: 61.3
click at [555, 111] on html "С уважением, Владислав Кульбицкий Директор по информационным технологиям Санкт-…" at bounding box center [436, 128] width 490 height 464
click at [587, 113] on div "Прошу Вас предоставить логин и пароль для входа на портал для заказа даты погру…" at bounding box center [408, 110] width 434 height 9
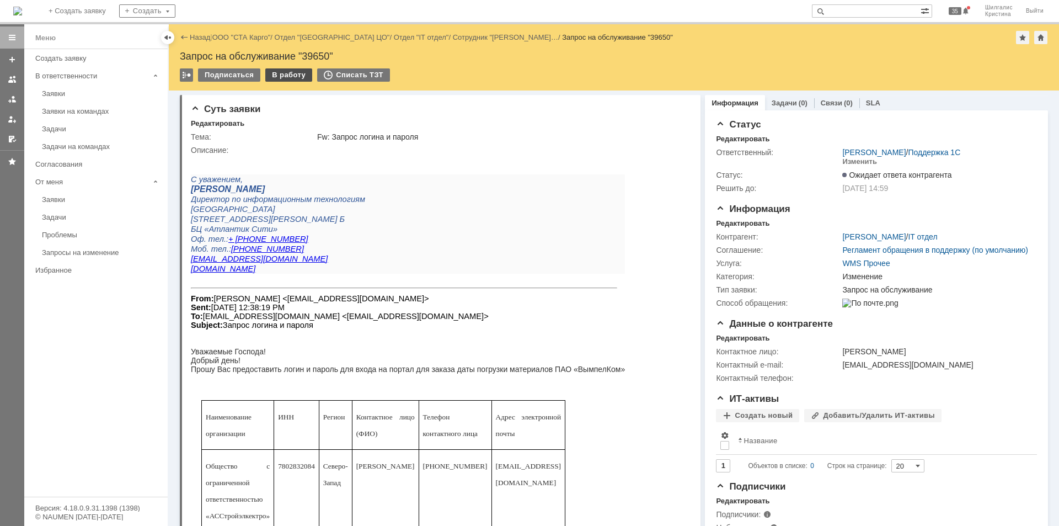
click at [291, 71] on div "В работу" at bounding box center [288, 74] width 47 height 13
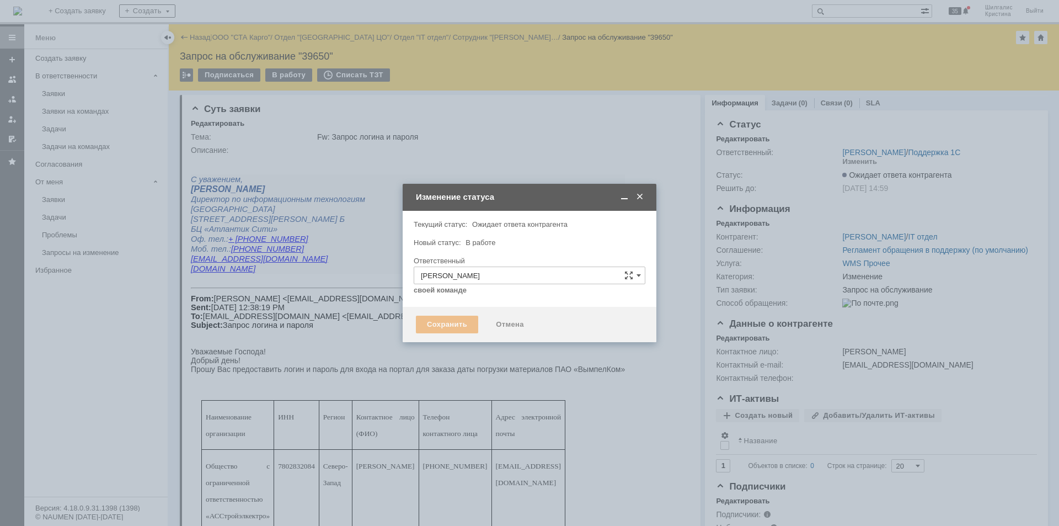
type input "Изменение"
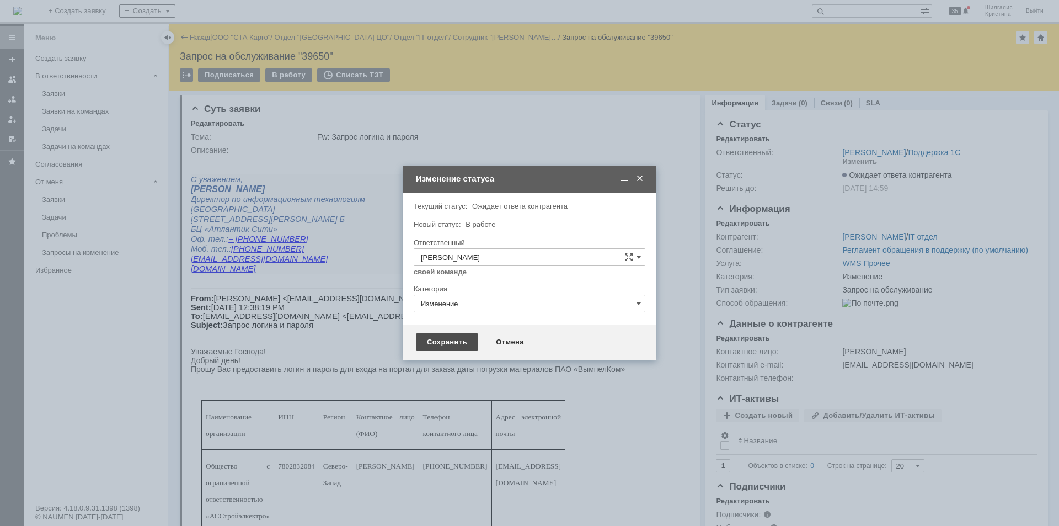
click at [442, 342] on div "Сохранить" at bounding box center [447, 342] width 62 height 18
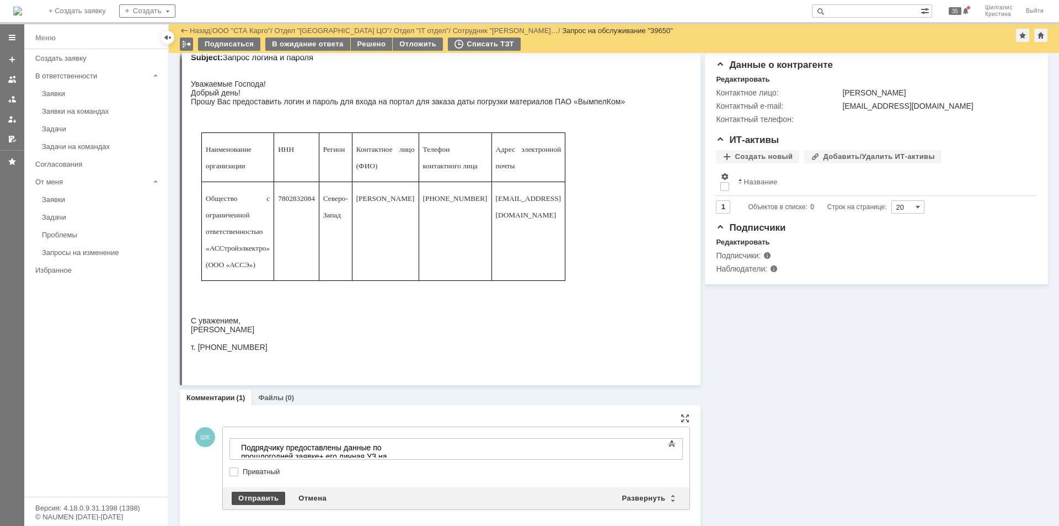
click at [261, 496] on div "Отправить" at bounding box center [258, 497] width 53 height 13
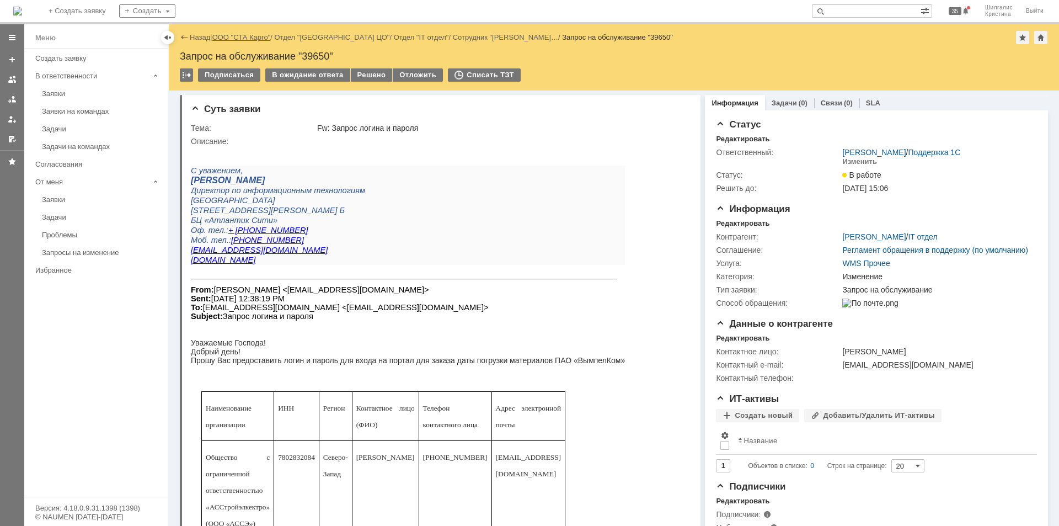
click at [243, 35] on link "ООО "СТА Карго"" at bounding box center [241, 37] width 58 height 8
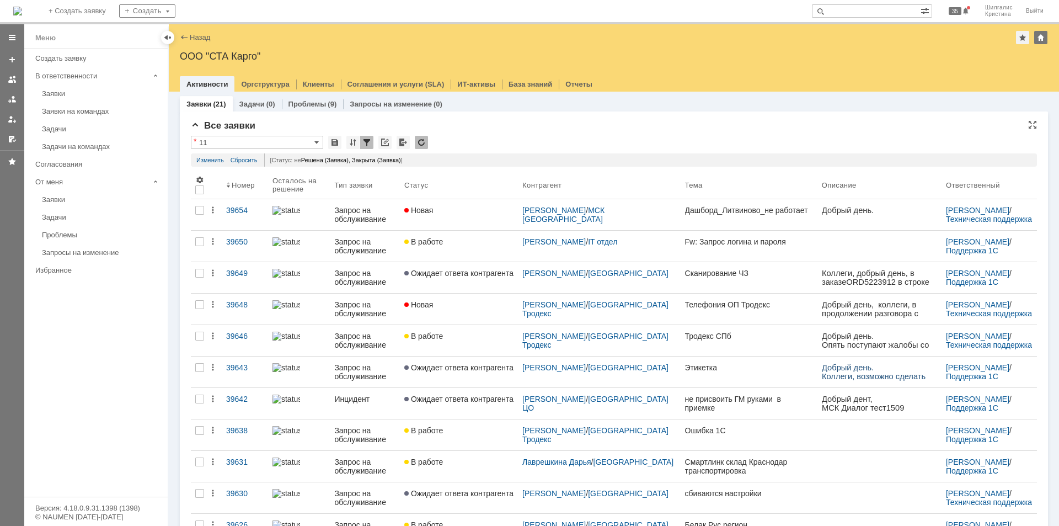
click at [640, 120] on div "Все заявки * 11 Результаты поиска: Статус не содержит любое из значений Закрыта…" at bounding box center [614, 498] width 868 height 774
click at [658, 119] on div "Все заявки * 11 Результаты поиска: Статус не содержит любое из значений Закрыта…" at bounding box center [614, 498] width 868 height 774
click at [92, 93] on div "Заявки" at bounding box center [101, 93] width 119 height 8
